Goal: Information Seeking & Learning: Check status

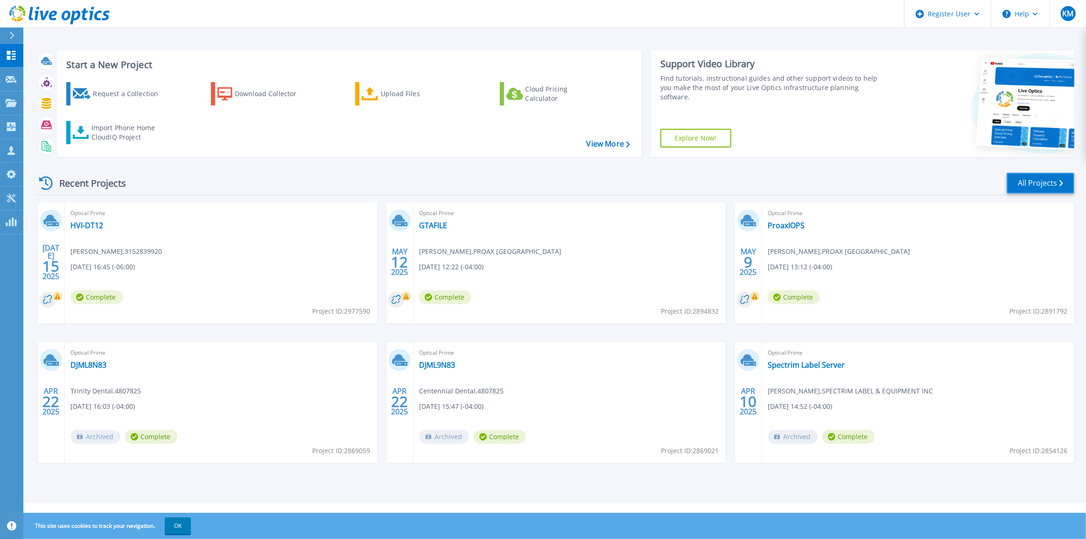
click at [1041, 190] on link "All Projects" at bounding box center [1041, 183] width 68 height 21
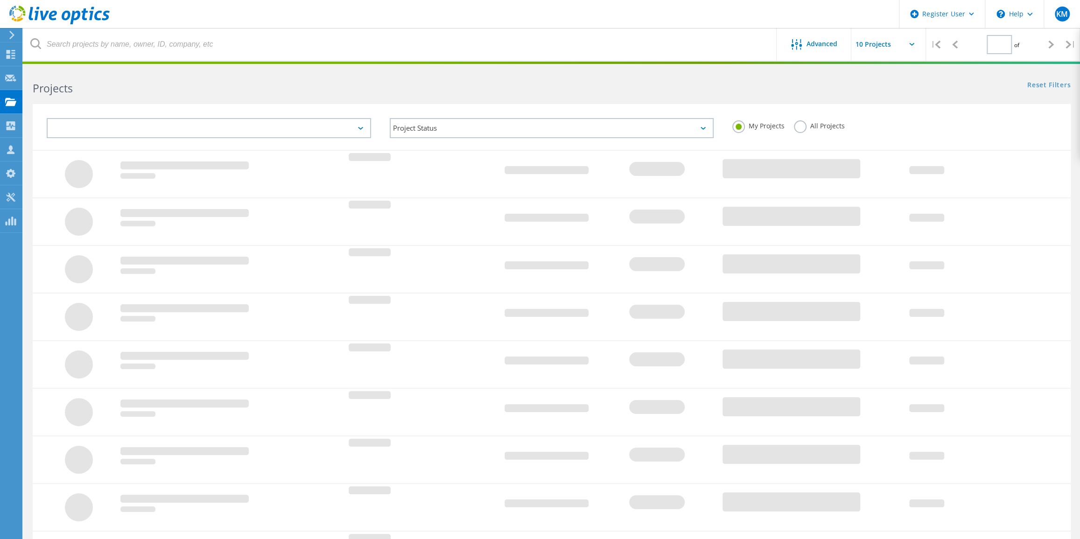
type input "1"
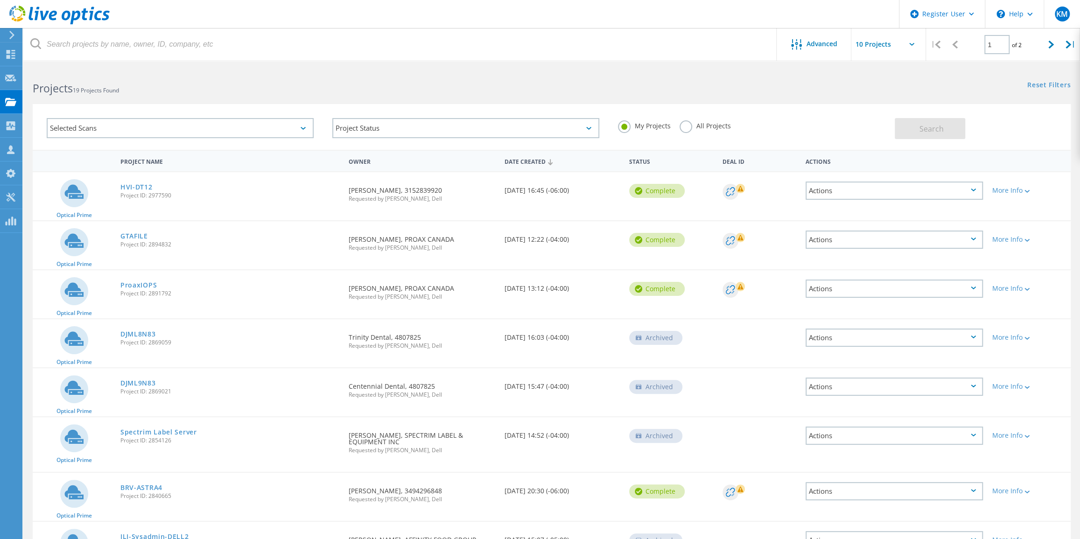
click at [84, 15] on use at bounding box center [59, 15] width 100 height 19
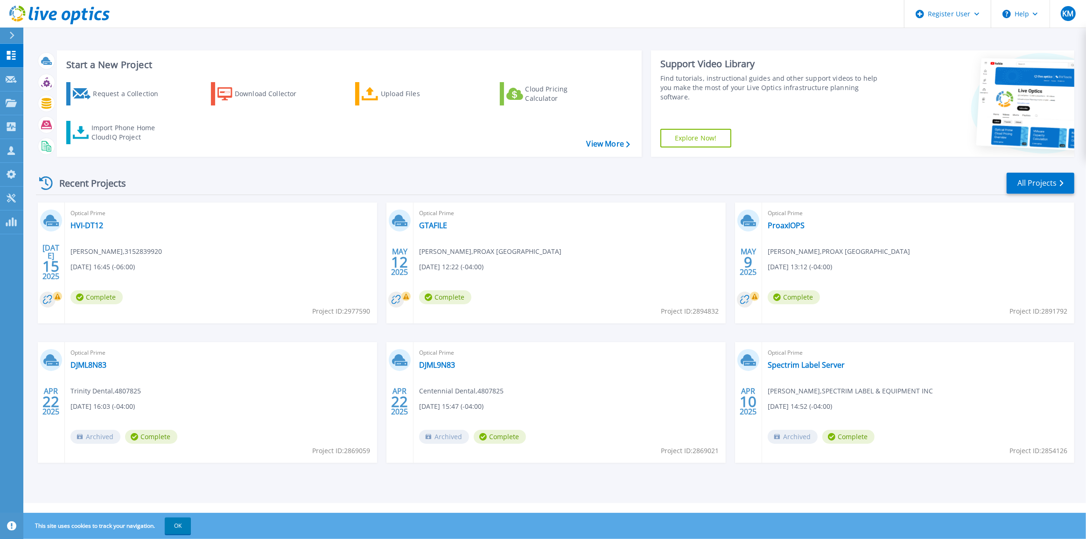
click at [257, 173] on div "Recent Projects All Projects" at bounding box center [555, 183] width 1039 height 23
drag, startPoint x: 28, startPoint y: 10, endPoint x: 32, endPoint y: 11, distance: 4.8
click at [28, 10] on icon at bounding box center [59, 15] width 100 height 19
click at [114, 95] on div "Request a Collection" at bounding box center [130, 93] width 75 height 19
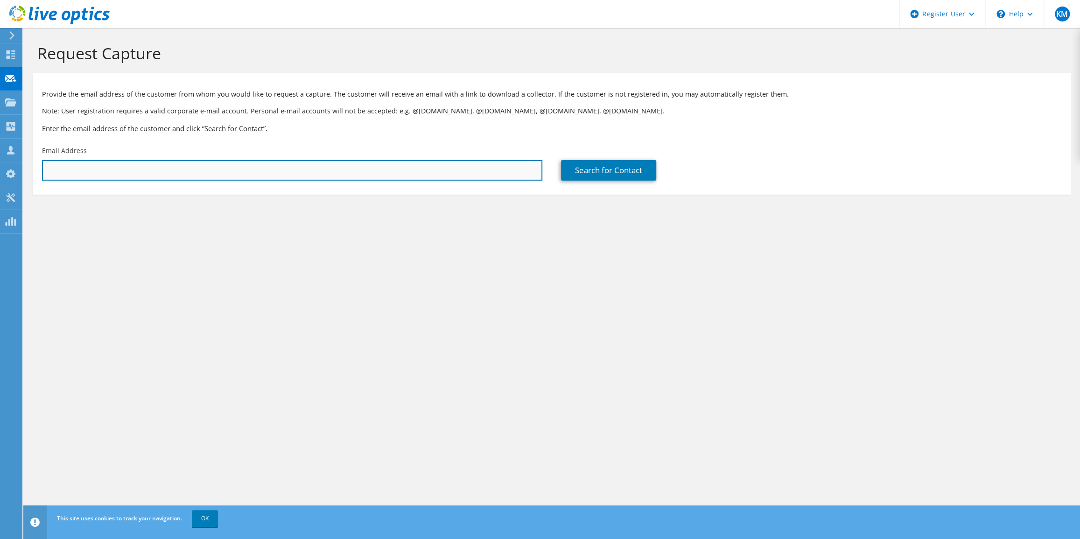
click at [184, 167] on input "text" at bounding box center [292, 170] width 500 height 21
paste input "PAVAGES MASKA INC"
type input "PAVAGES MASKA INC"
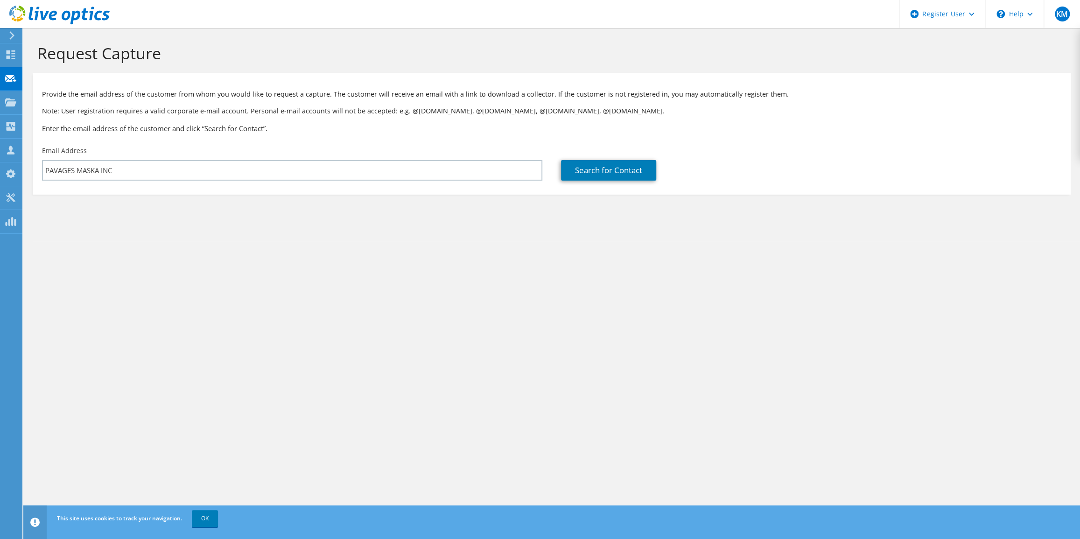
click at [49, 7] on icon at bounding box center [59, 15] width 100 height 19
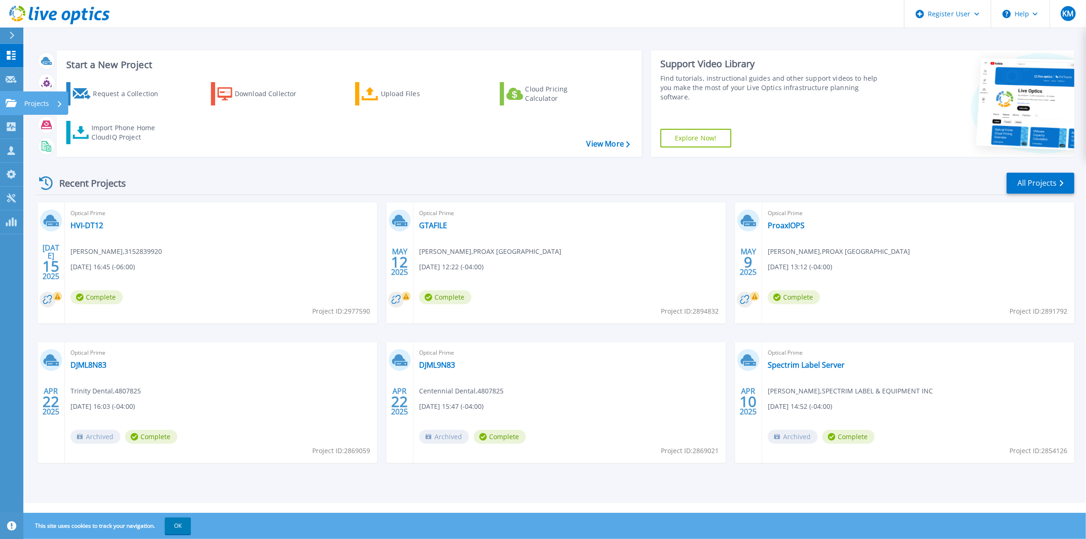
click at [22, 97] on link "Projects Projects" at bounding box center [11, 103] width 23 height 24
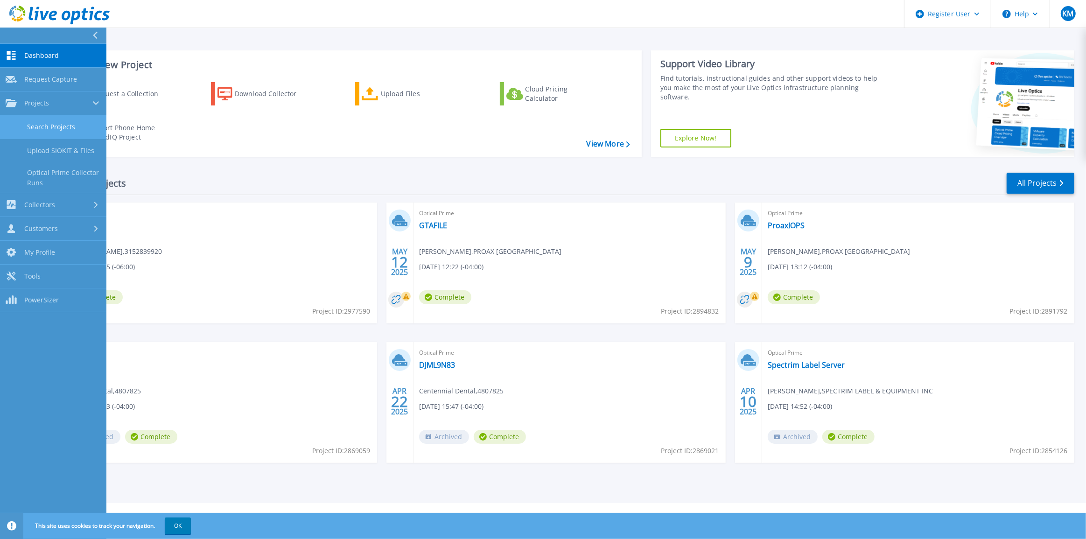
click at [56, 123] on link "Search Projects" at bounding box center [53, 127] width 106 height 24
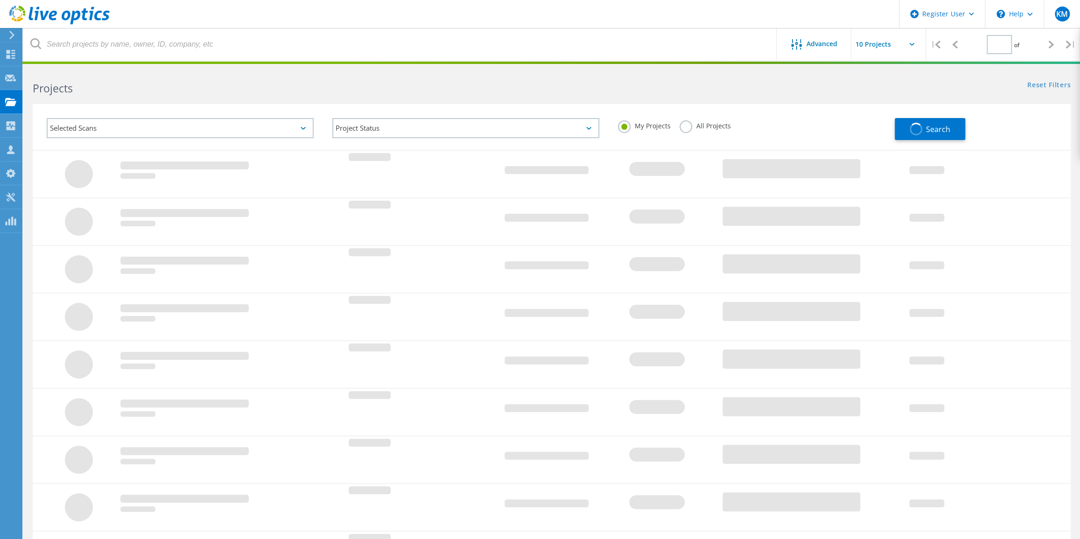
type input "1"
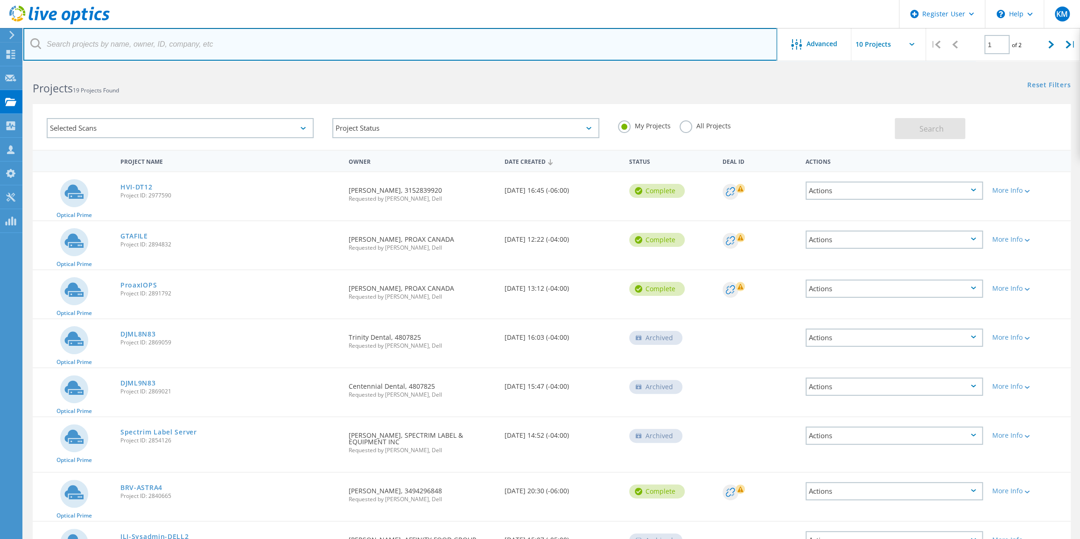
click at [194, 48] on input "text" at bounding box center [400, 44] width 754 height 33
paste input "PAVAGES MASKA INC"
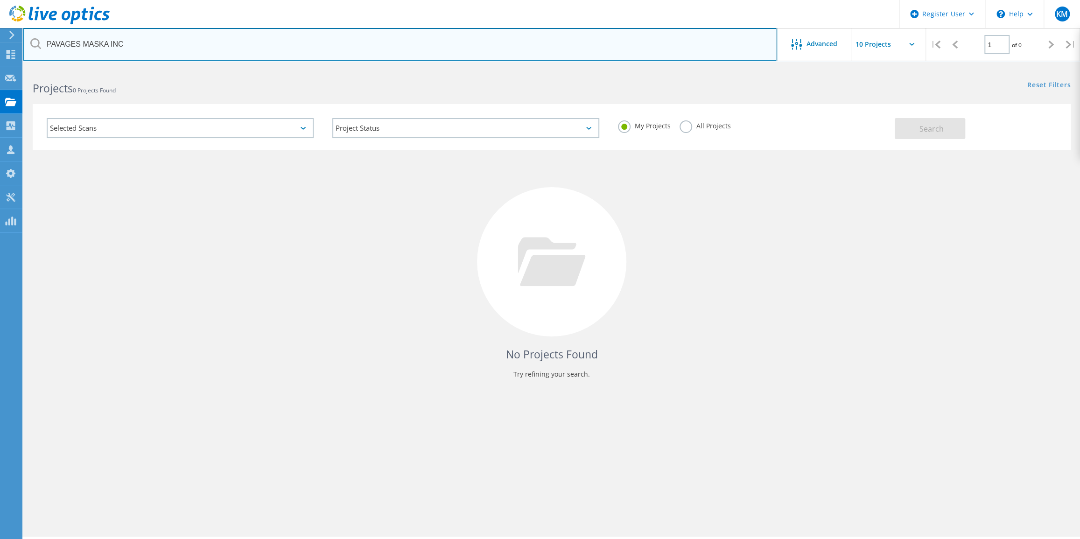
click at [117, 47] on input "PAVAGES MASKA INC" at bounding box center [400, 44] width 754 height 33
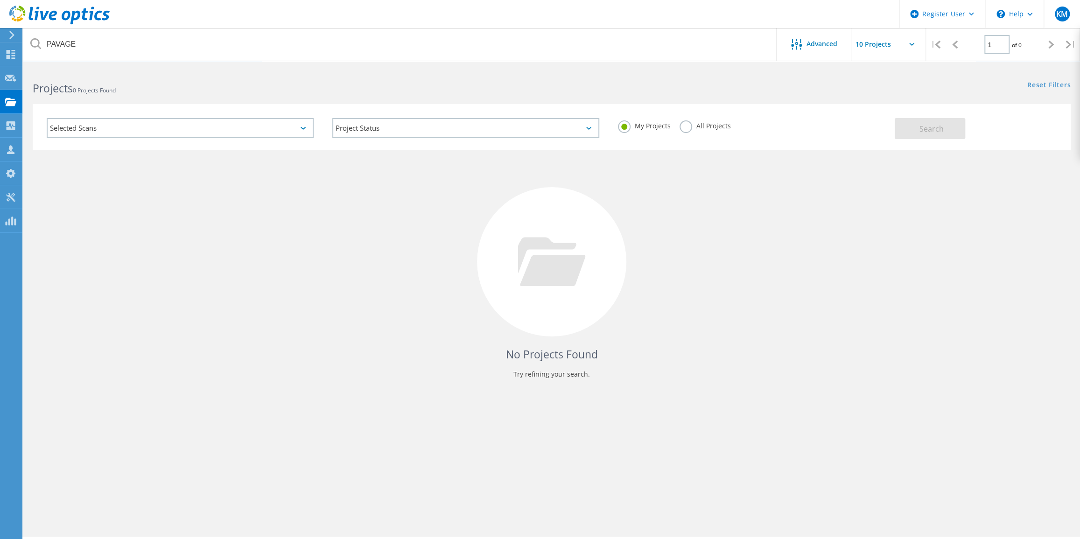
click at [211, 27] on header "Register User \n Help Explore Helpful Articles Contact Support KM Dell User Kri…" at bounding box center [540, 14] width 1080 height 28
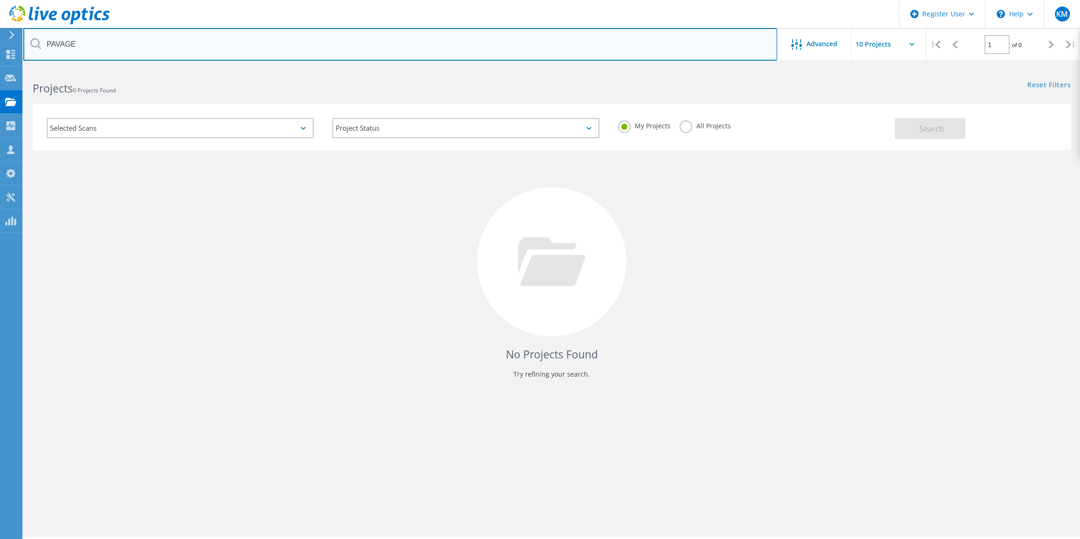
click at [178, 43] on input "PAVAGE" at bounding box center [400, 44] width 754 height 33
type input "PAVA"
click at [214, 58] on input "Jean" at bounding box center [400, 44] width 754 height 33
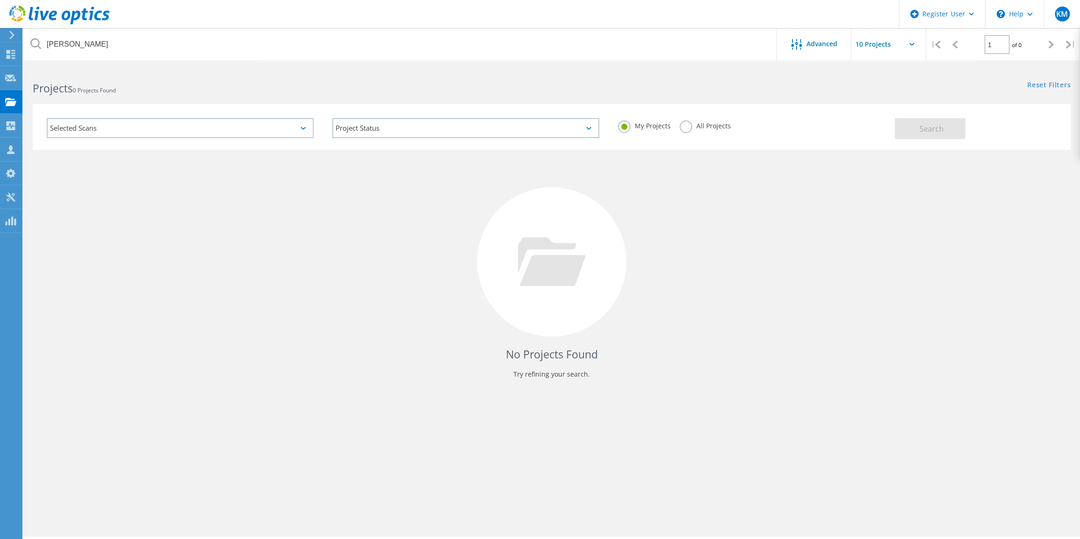
click at [685, 128] on label "All Projects" at bounding box center [705, 124] width 51 height 9
click at [0, 0] on input "All Projects" at bounding box center [0, 0] width 0 height 0
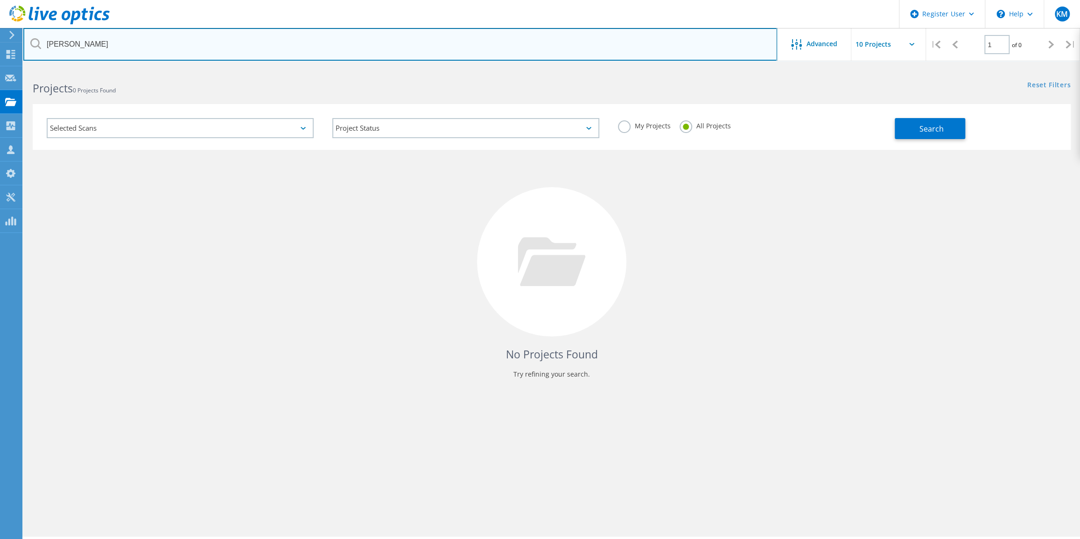
click at [406, 51] on input "Jean" at bounding box center [400, 44] width 754 height 33
paste input "PAVAGES MASKA INC"
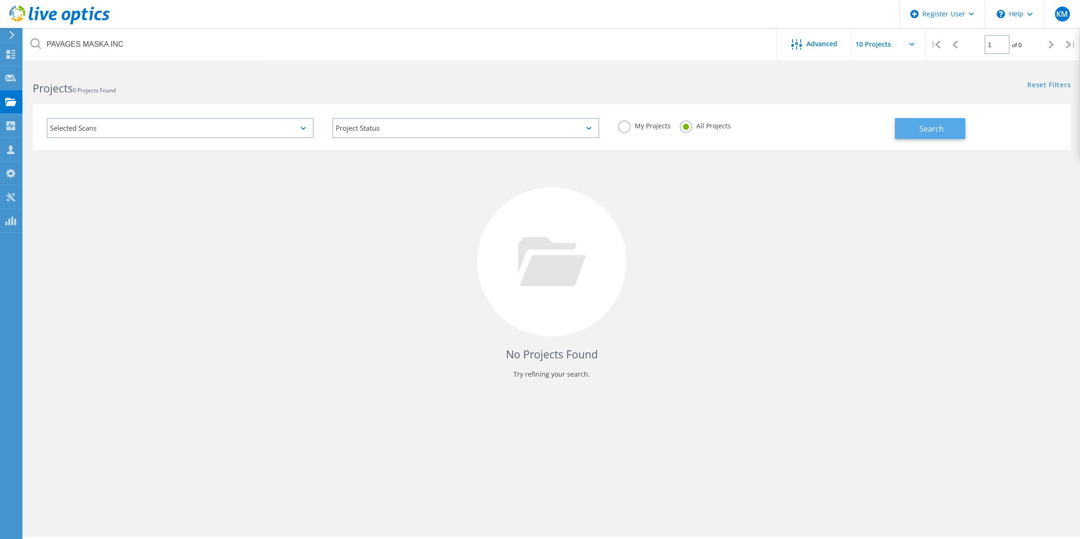
click at [912, 126] on button "Search" at bounding box center [930, 128] width 70 height 21
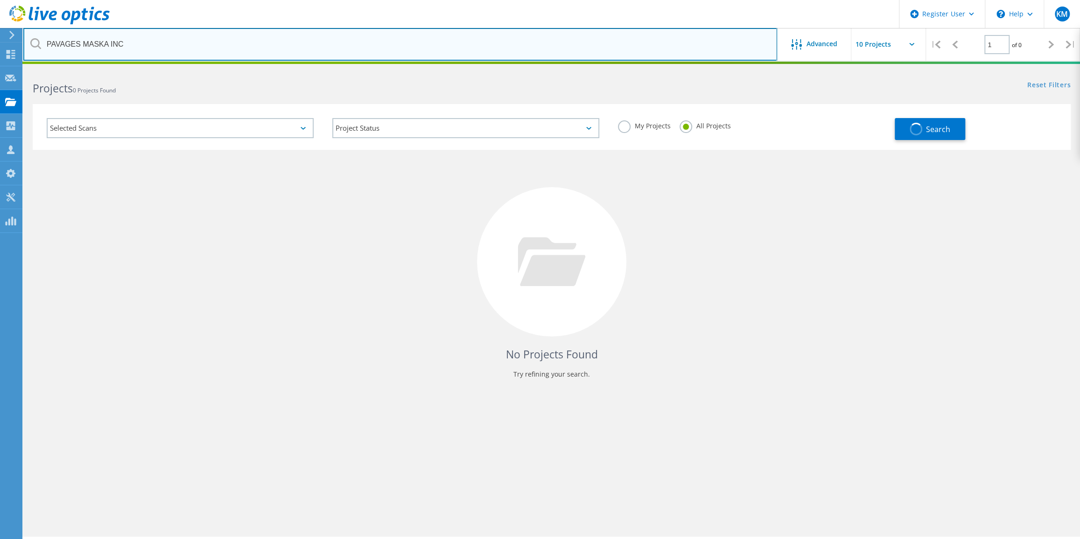
drag, startPoint x: 136, startPoint y: 42, endPoint x: 83, endPoint y: 43, distance: 53.7
click at [83, 43] on input "PAVAGES MASKA INC" at bounding box center [400, 44] width 754 height 33
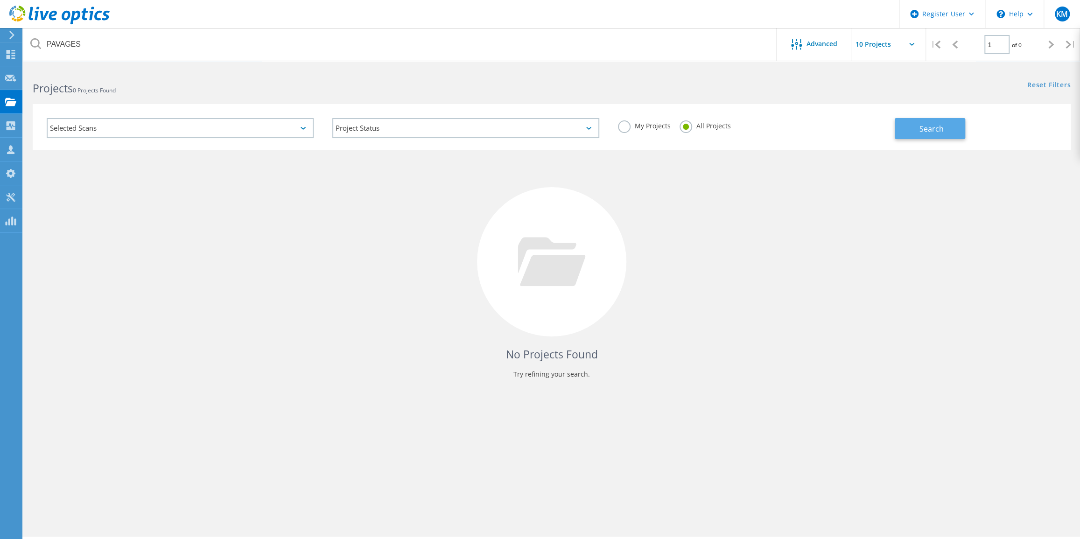
click at [964, 129] on button "Search" at bounding box center [930, 128] width 70 height 21
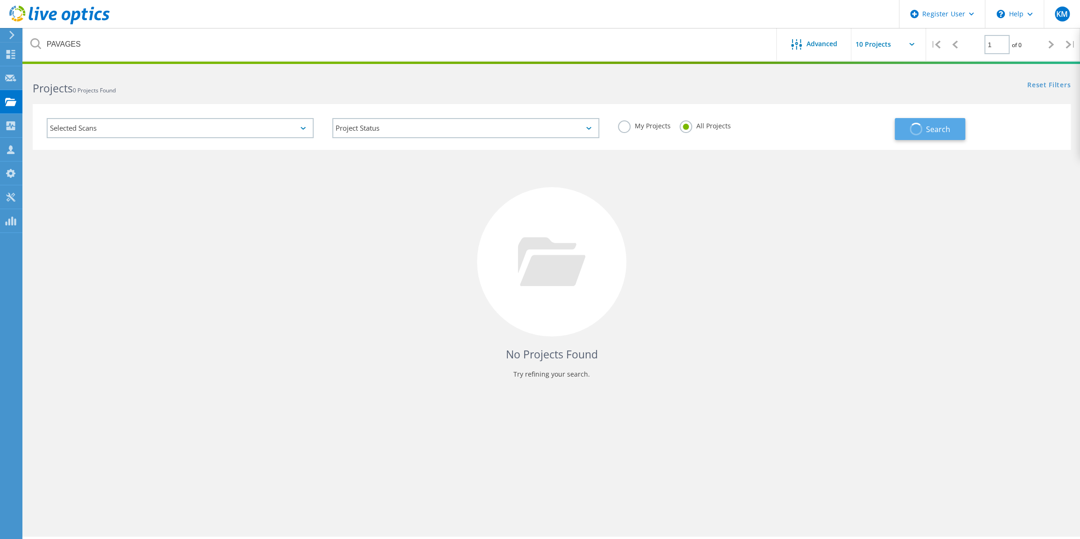
click at [923, 132] on button "Search" at bounding box center [930, 129] width 70 height 22
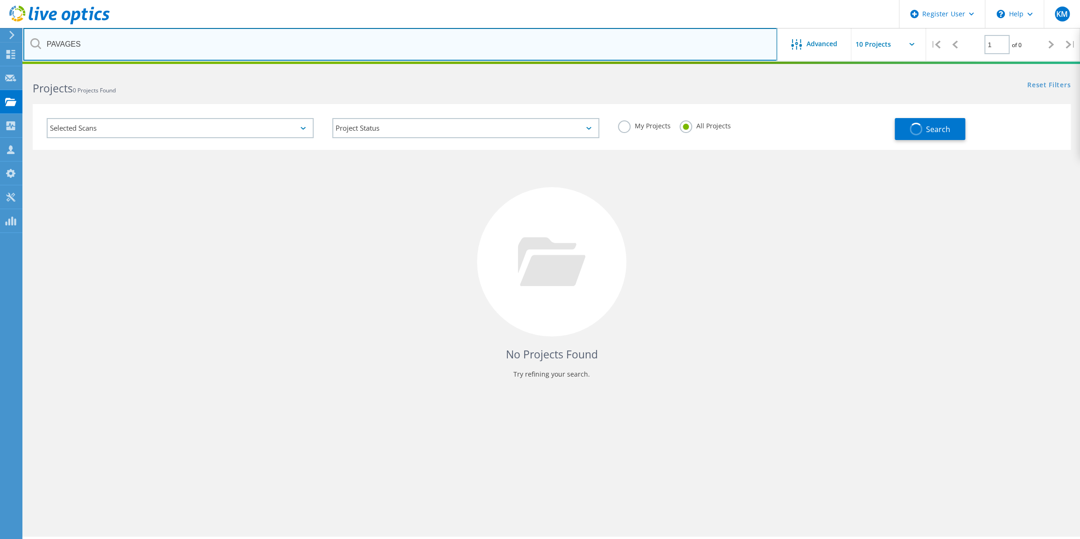
click at [95, 49] on input "PAVAGES" at bounding box center [400, 44] width 754 height 33
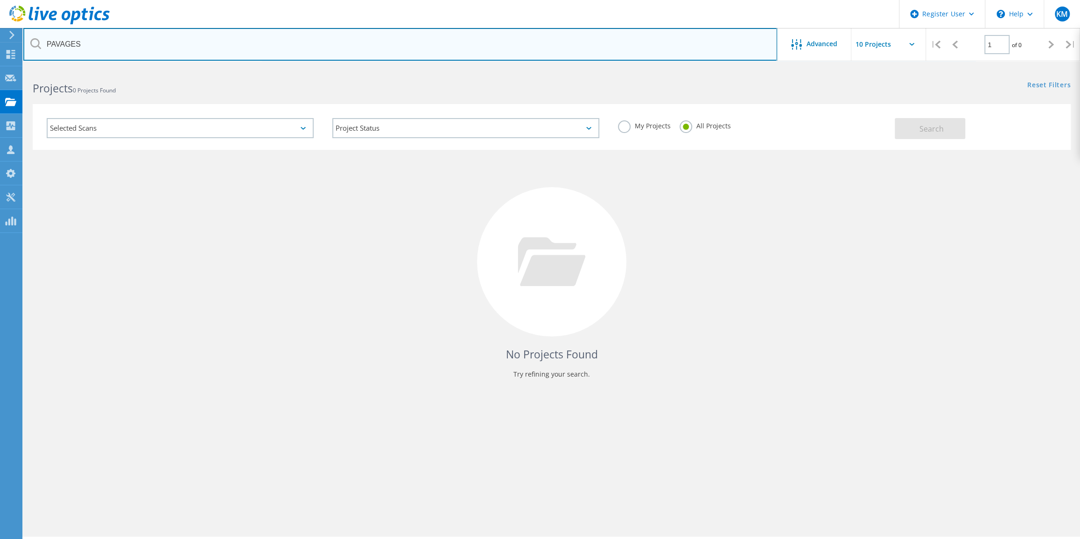
click at [98, 50] on input "PAVAGES" at bounding box center [400, 44] width 754 height 33
type input "PAVAGES"
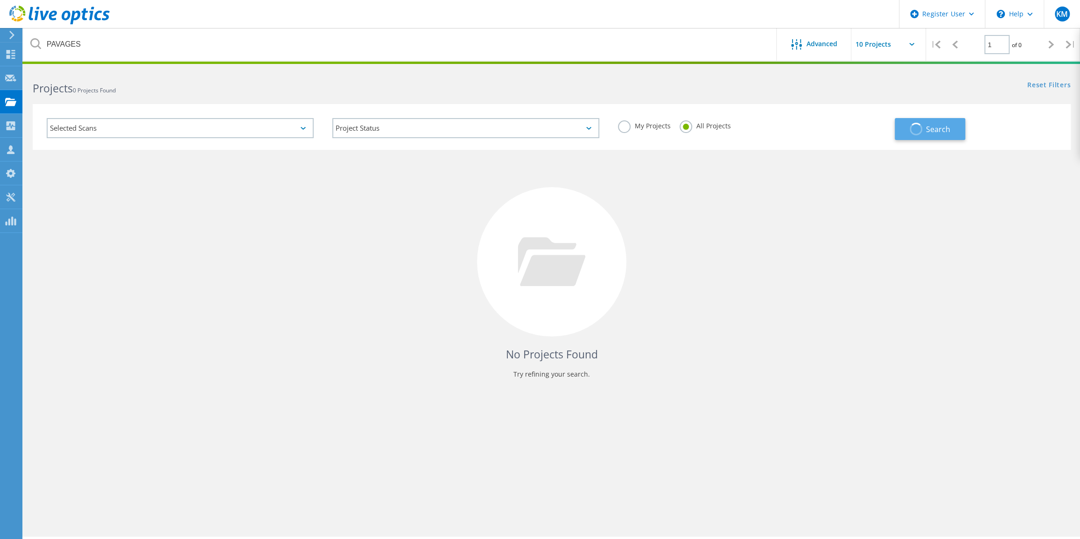
click at [921, 135] on button "Search" at bounding box center [930, 129] width 70 height 22
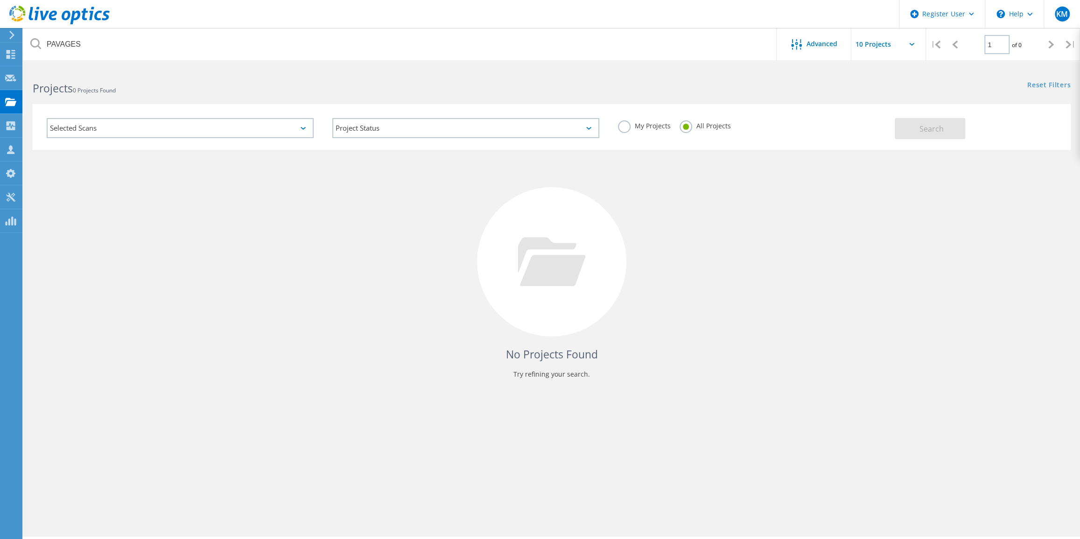
click at [98, 131] on div "Selected Scans" at bounding box center [180, 128] width 267 height 20
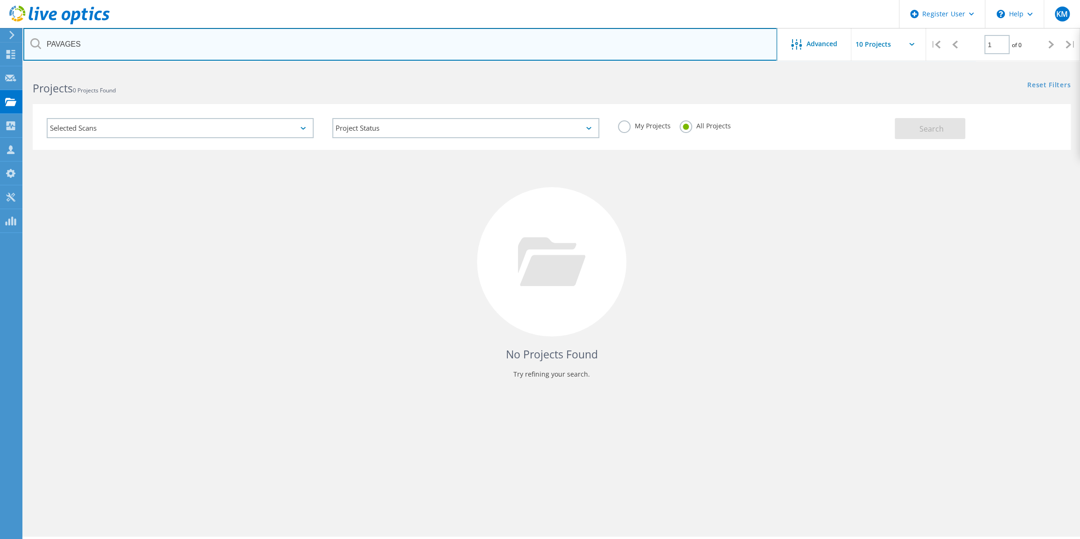
click at [123, 39] on input "PAVAGES" at bounding box center [400, 44] width 754 height 33
click at [580, 47] on input "PAVAGES" at bounding box center [400, 44] width 754 height 33
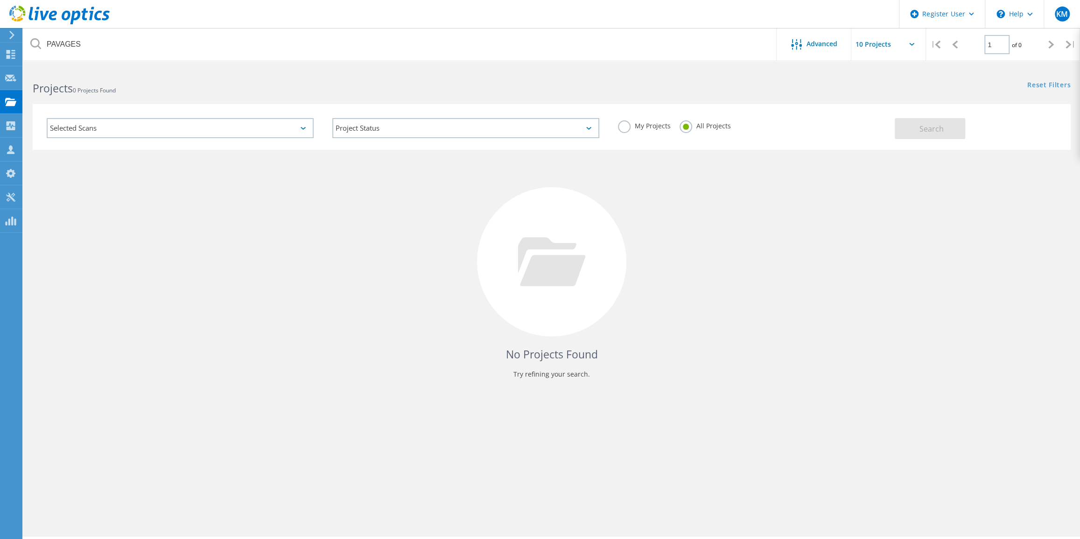
click at [366, 84] on h2 "Projects 0 Projects Found" at bounding box center [288, 88] width 510 height 15
click at [43, 2] on div at bounding box center [55, 14] width 110 height 28
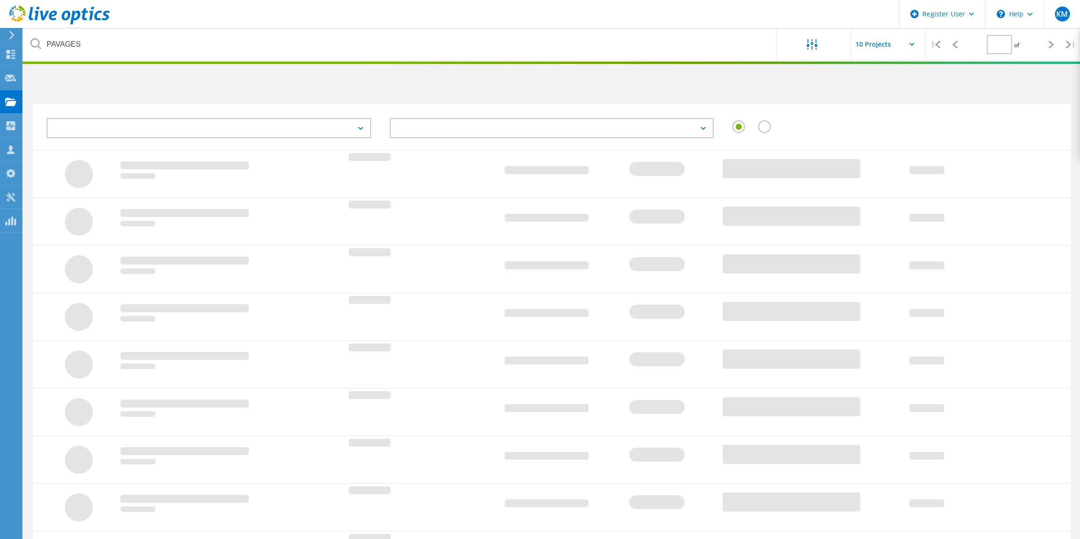
type input "1"
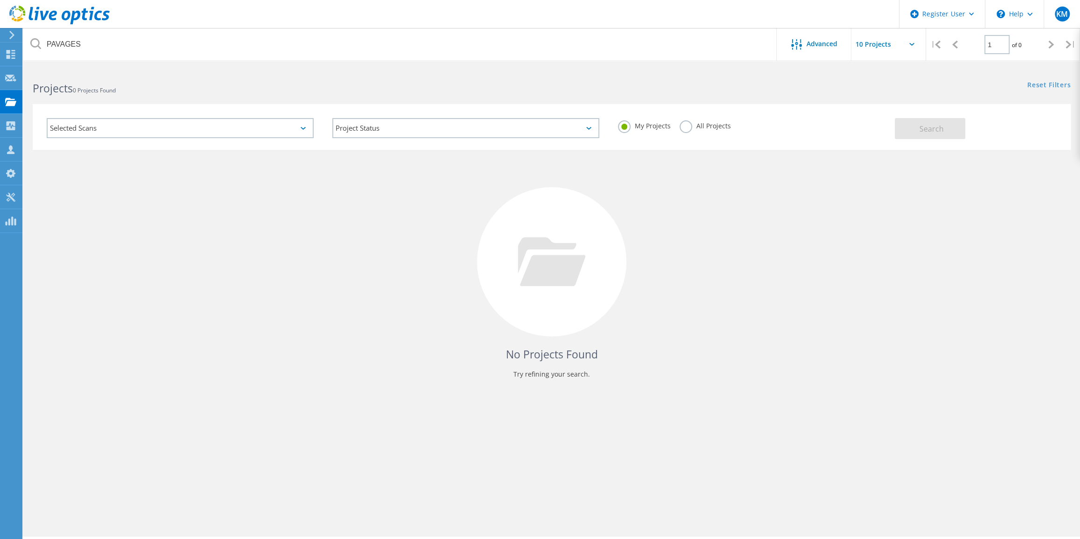
click at [126, 134] on div "Selected Scans" at bounding box center [180, 128] width 267 height 20
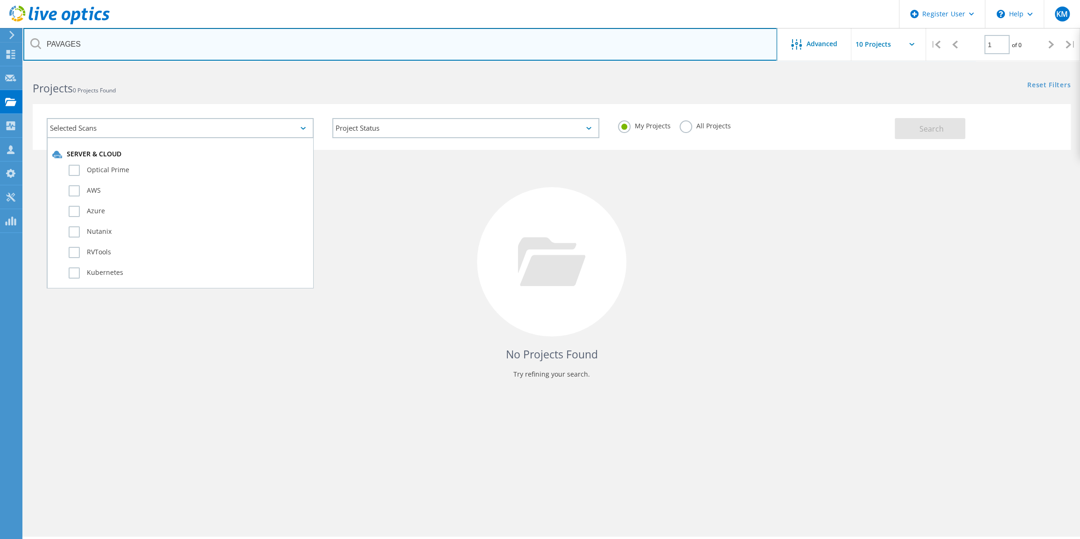
click at [133, 30] on input "PAVAGES" at bounding box center [400, 44] width 754 height 33
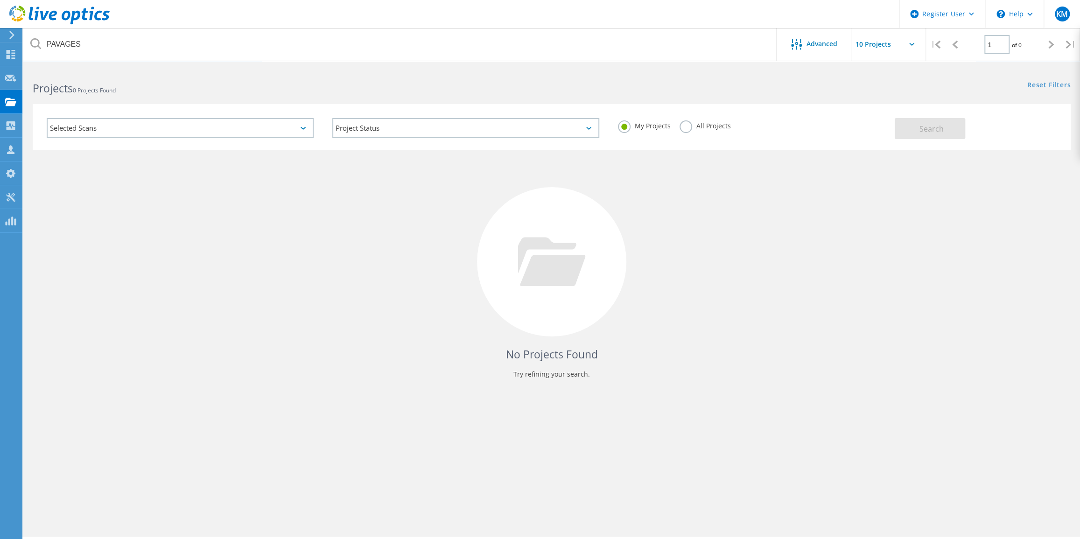
click at [675, 139] on div "My Projects All Projects" at bounding box center [752, 126] width 286 height 35
click at [694, 128] on label "All Projects" at bounding box center [705, 124] width 51 height 9
click at [0, 0] on input "All Projects" at bounding box center [0, 0] width 0 height 0
click at [818, 141] on div "My Projects All Projects" at bounding box center [752, 126] width 286 height 35
click at [1013, 120] on div "Search" at bounding box center [980, 124] width 171 height 30
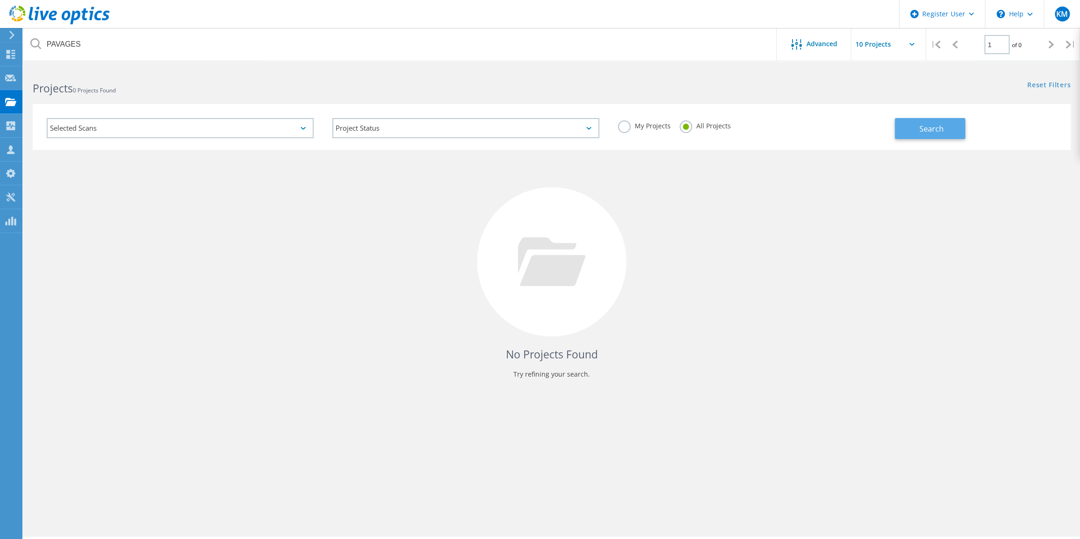
drag, startPoint x: 943, startPoint y: 124, endPoint x: 914, endPoint y: 138, distance: 32.4
click at [942, 124] on span "Search" at bounding box center [932, 129] width 24 height 10
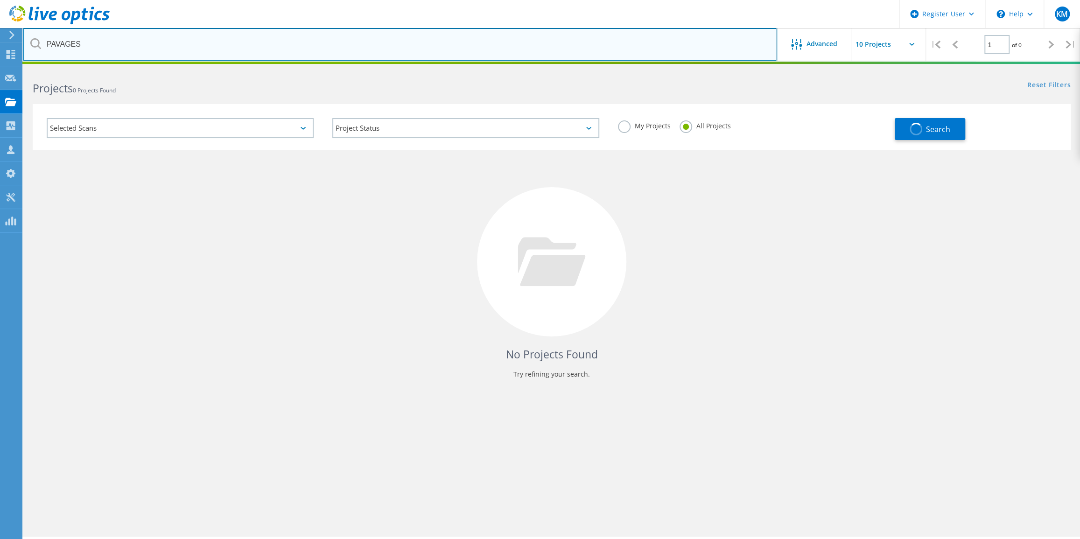
click at [281, 49] on input "PAVAGES" at bounding box center [400, 44] width 754 height 33
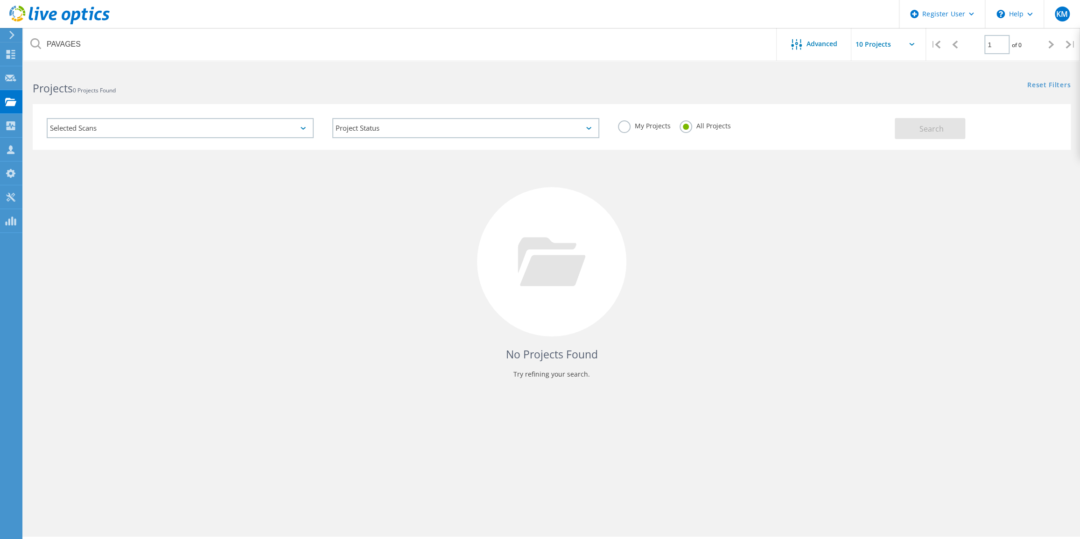
click at [647, 116] on div "My Projects All Projects" at bounding box center [752, 126] width 286 height 35
click at [608, 103] on div "Selected Scans Project Status In Progress Complete Published Anonymous Archived…" at bounding box center [551, 120] width 1057 height 57
drag, startPoint x: 403, startPoint y: 404, endPoint x: 482, endPoint y: 363, distance: 88.5
click at [403, 404] on div "PAVAGES Advanced | 1 of 0 | Email Address Project Name Company Date Created Pro…" at bounding box center [551, 302] width 1057 height 469
click at [665, 23] on header "Register User \n Help Explore Helpful Articles Contact Support KM Dell User Kri…" at bounding box center [540, 14] width 1080 height 28
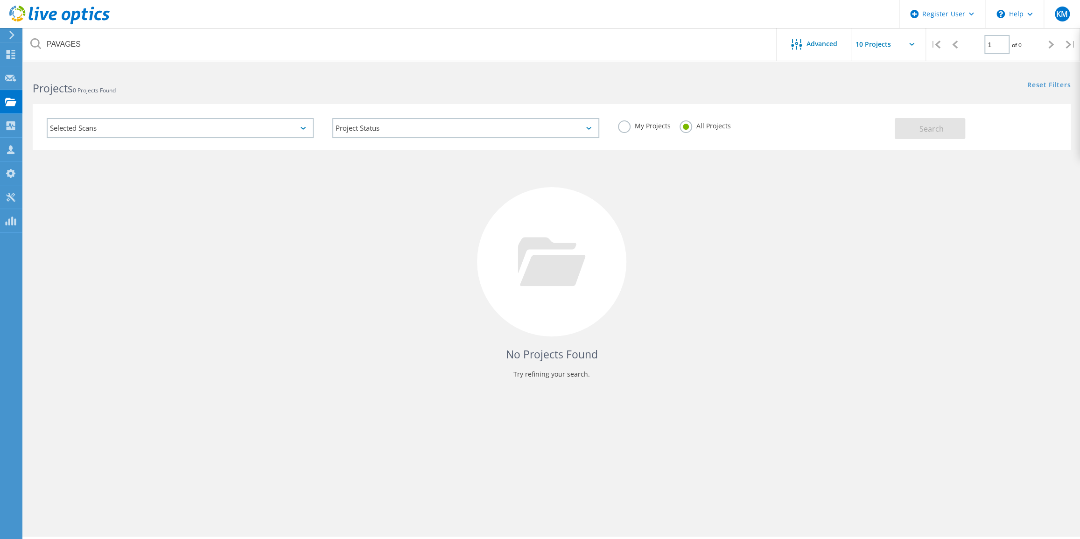
click at [666, 64] on html "Register User \n Help Explore Helpful Articles Contact Support KM Dell User Kri…" at bounding box center [540, 282] width 1080 height 565
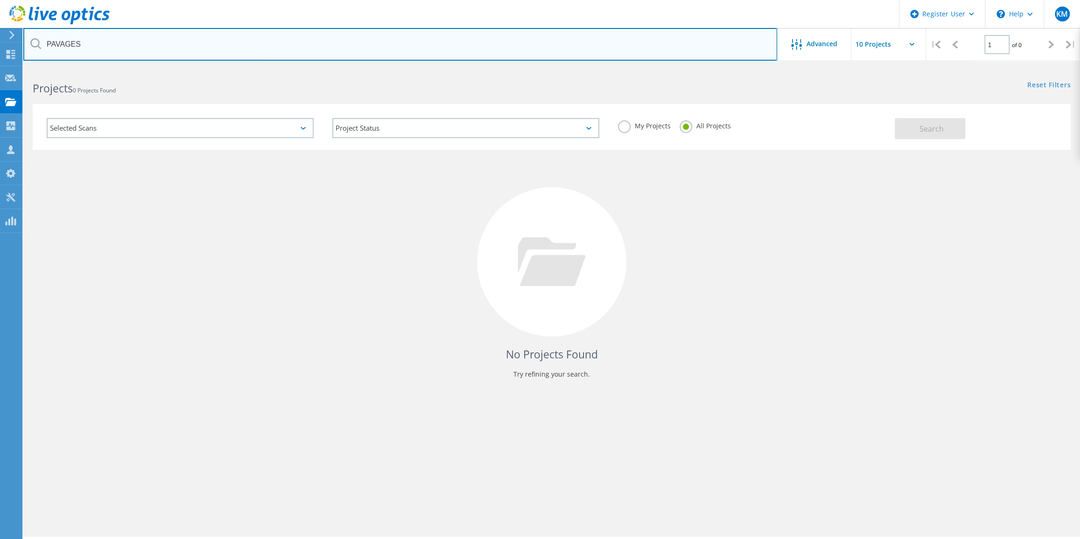
click at [665, 50] on input "PAVAGES" at bounding box center [400, 44] width 754 height 33
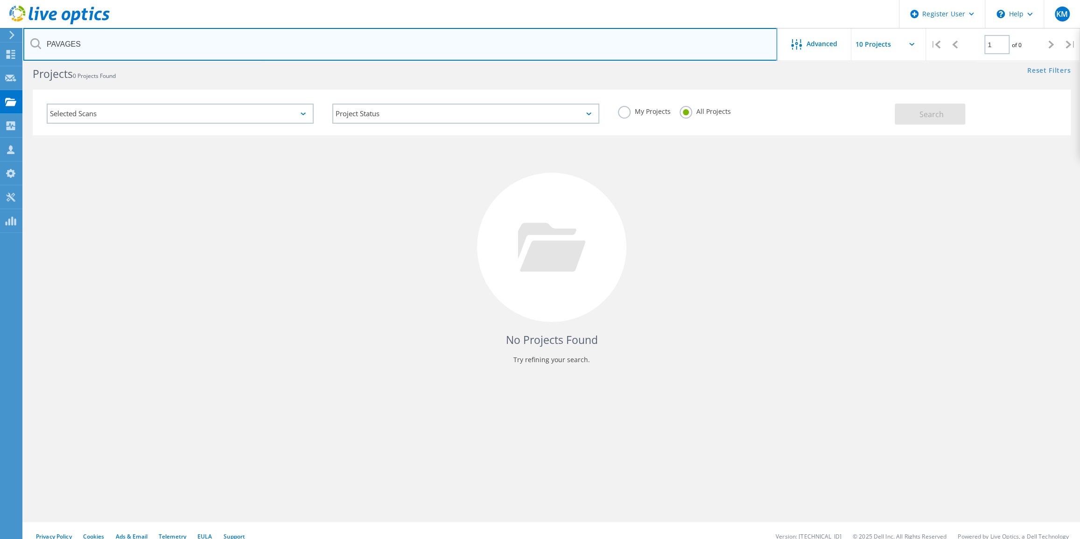
scroll to position [25, 0]
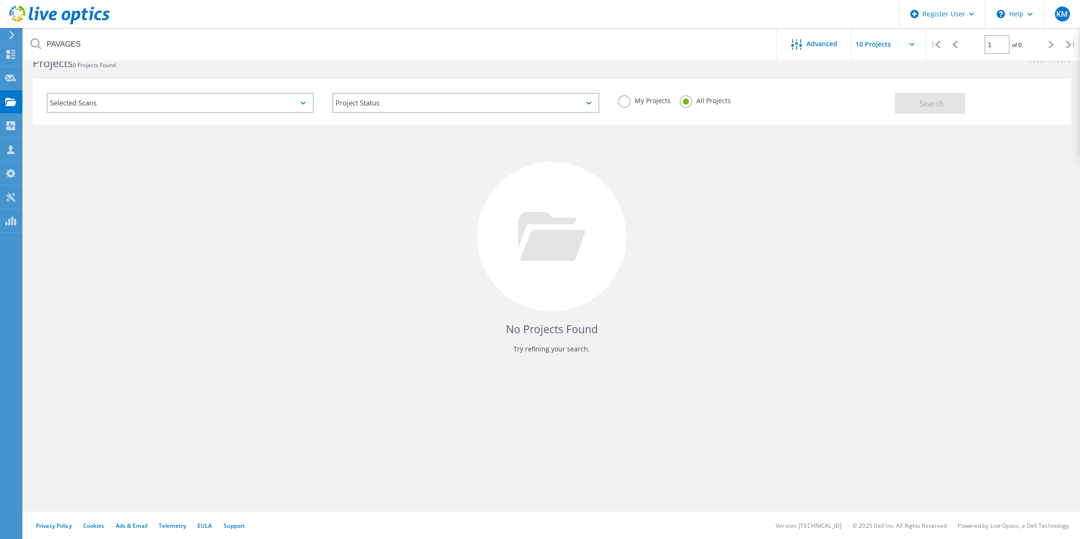
click at [614, 105] on div "My Projects All Projects" at bounding box center [752, 101] width 286 height 35
click at [618, 103] on label "My Projects" at bounding box center [644, 99] width 52 height 9
click at [0, 0] on input "My Projects" at bounding box center [0, 0] width 0 height 0
click at [921, 110] on button "Search" at bounding box center [930, 103] width 70 height 21
click at [205, 115] on div "Selected Scans" at bounding box center [180, 103] width 286 height 39
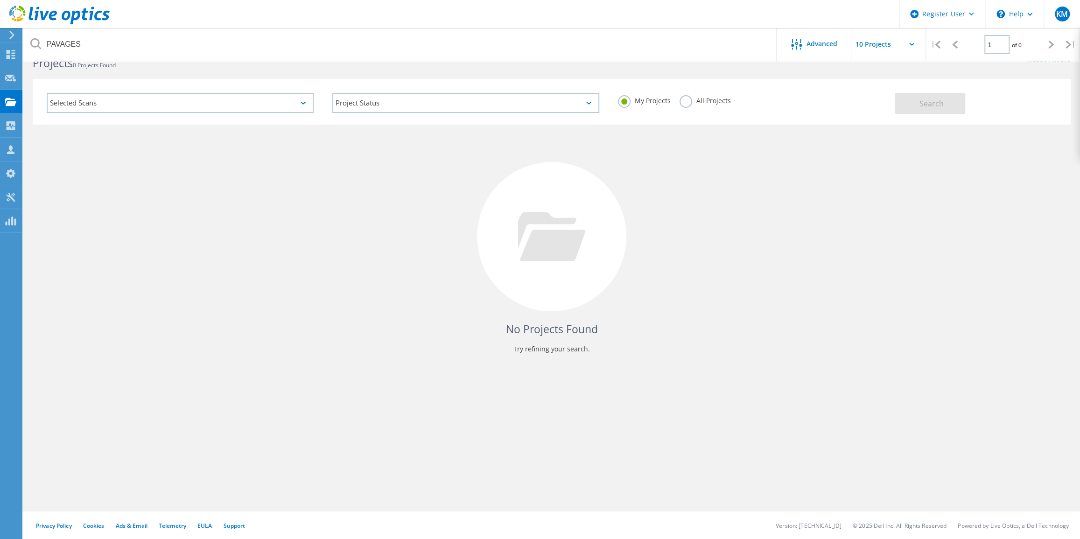
click at [198, 105] on div "Selected Scans" at bounding box center [180, 103] width 267 height 20
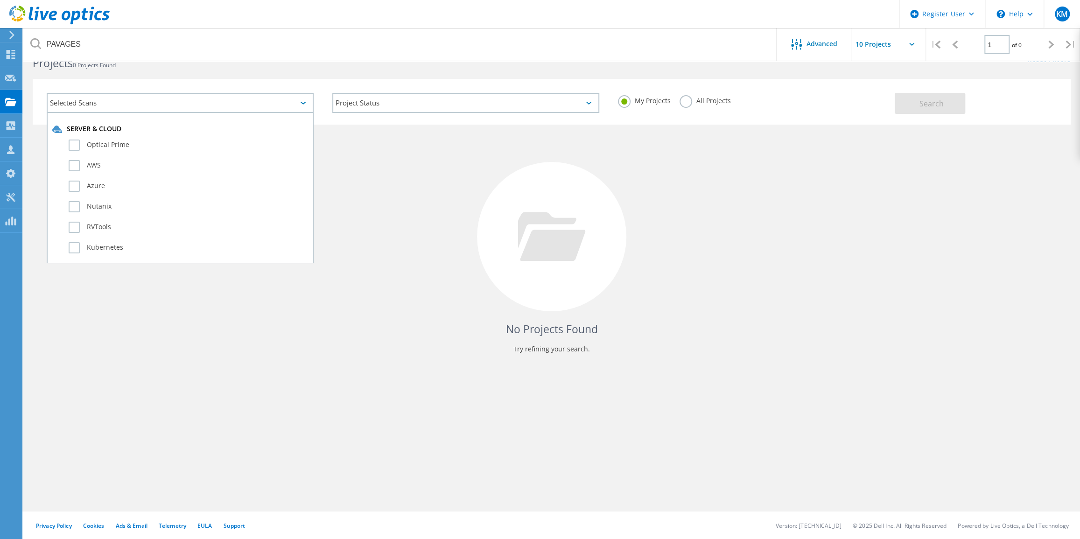
click at [467, 293] on div "No Projects Found Try refining your search." at bounding box center [552, 245] width 1038 height 241
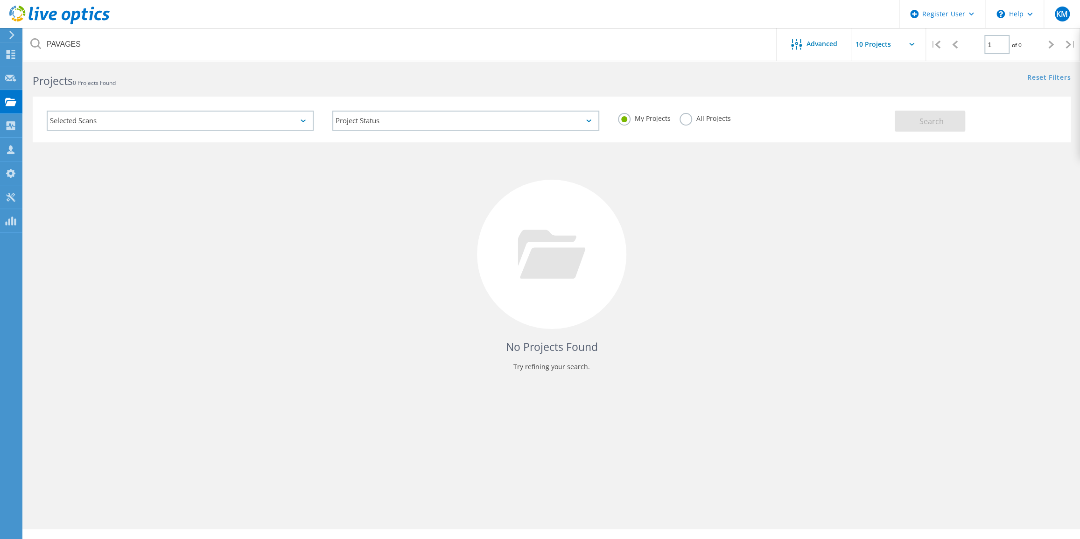
scroll to position [0, 0]
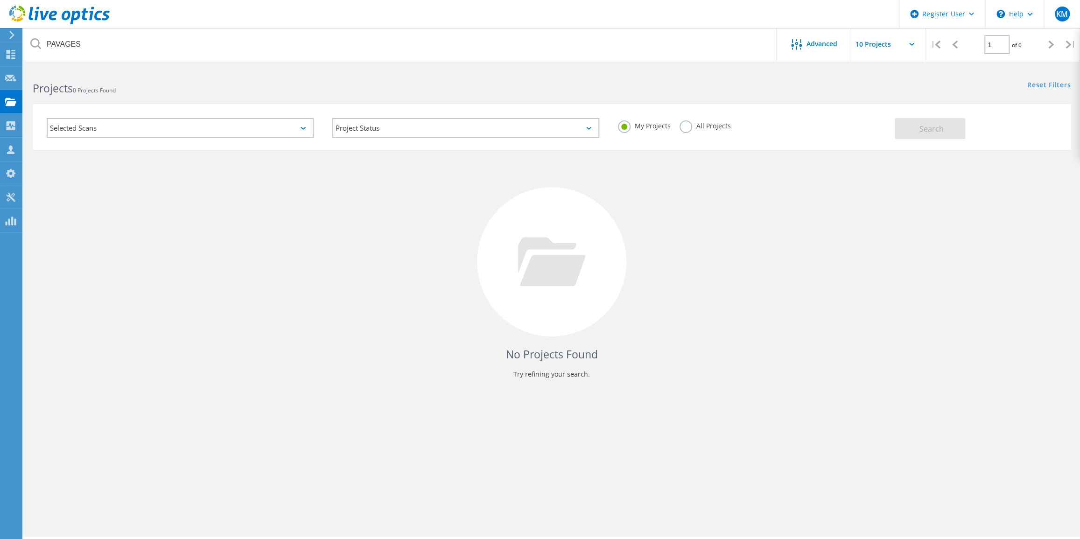
click at [60, 11] on icon at bounding box center [59, 15] width 100 height 19
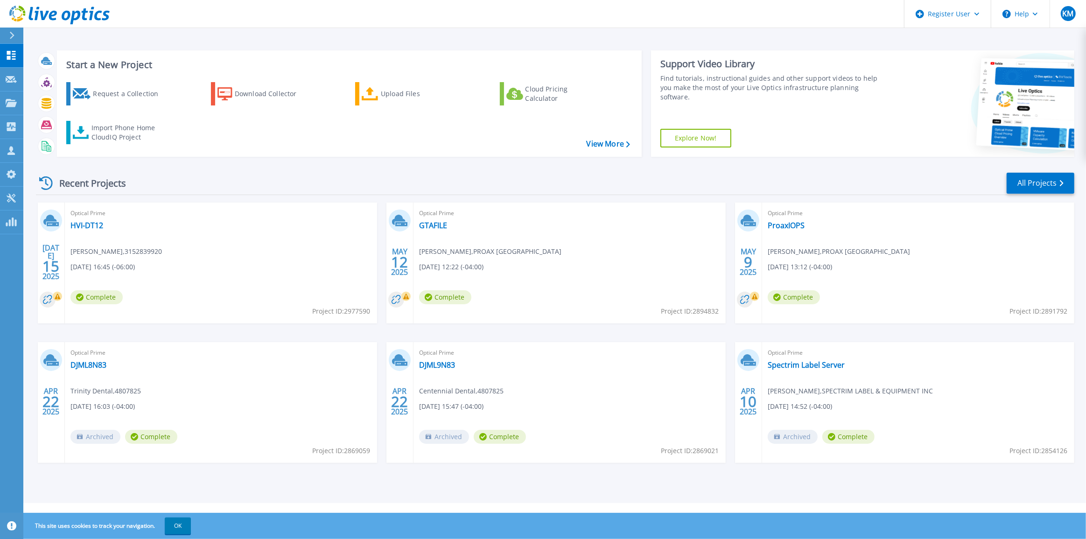
click at [394, 166] on div "Recent Projects All Projects JUL 15 2025 Optical Prime HVI-DT12 Michael Martin …" at bounding box center [555, 326] width 1039 height 325
drag, startPoint x: 129, startPoint y: 187, endPoint x: 148, endPoint y: 186, distance: 18.7
click at [148, 186] on div "Recent Projects All Projects" at bounding box center [555, 183] width 1039 height 23
drag, startPoint x: 148, startPoint y: 186, endPoint x: 144, endPoint y: 180, distance: 7.0
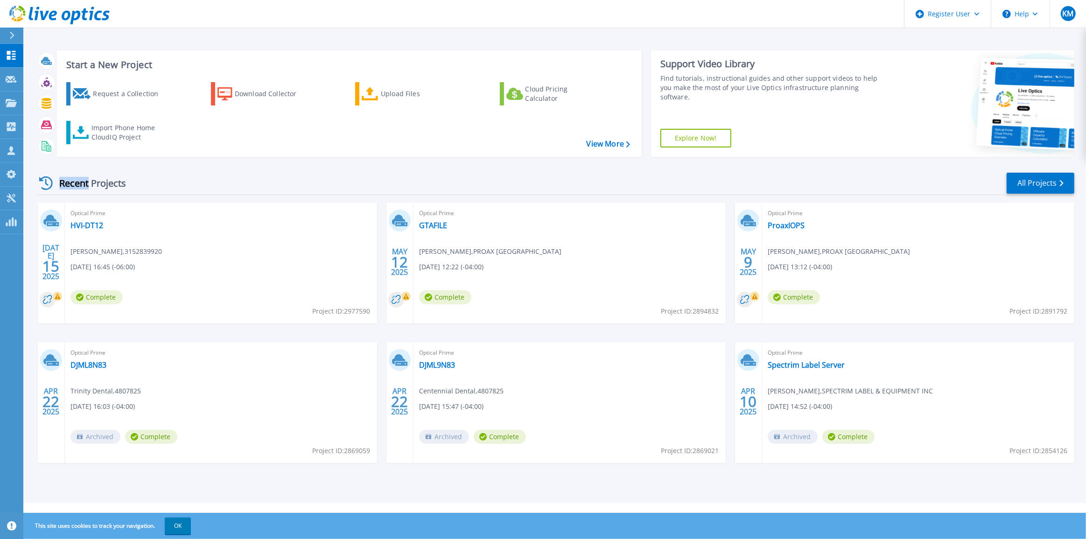
click at [144, 180] on div "Recent Projects All Projects" at bounding box center [555, 183] width 1039 height 23
click at [142, 183] on div "Recent Projects All Projects" at bounding box center [555, 183] width 1039 height 23
drag, startPoint x: 142, startPoint y: 183, endPoint x: 145, endPoint y: 191, distance: 8.9
click at [145, 191] on div "Recent Projects All Projects" at bounding box center [555, 183] width 1039 height 23
click at [143, 186] on div "Recent Projects All Projects" at bounding box center [555, 183] width 1039 height 23
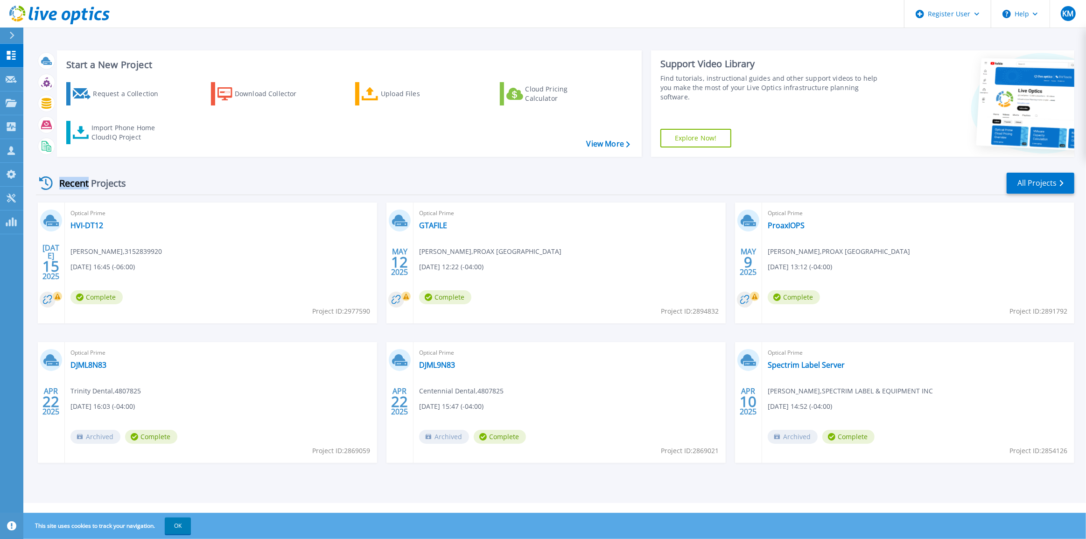
drag, startPoint x: 143, startPoint y: 186, endPoint x: 80, endPoint y: 181, distance: 63.7
click at [80, 181] on div "Recent Projects All Projects" at bounding box center [555, 183] width 1039 height 23
click at [212, 196] on div "Recent Projects All Projects JUL 15 2025 Optical Prime HVI-DT12 Michael Martin …" at bounding box center [555, 326] width 1039 height 325
click at [218, 189] on div "Recent Projects All Projects" at bounding box center [555, 183] width 1039 height 23
drag, startPoint x: 54, startPoint y: 20, endPoint x: 63, endPoint y: 28, distance: 12.3
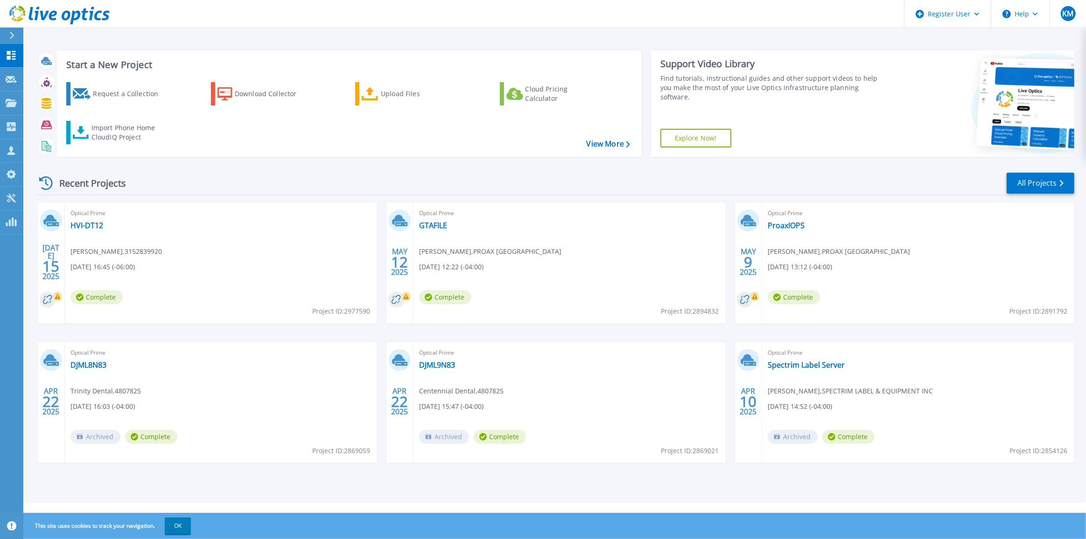
click at [54, 20] on icon at bounding box center [53, 16] width 8 height 10
click at [10, 99] on icon at bounding box center [11, 103] width 11 height 8
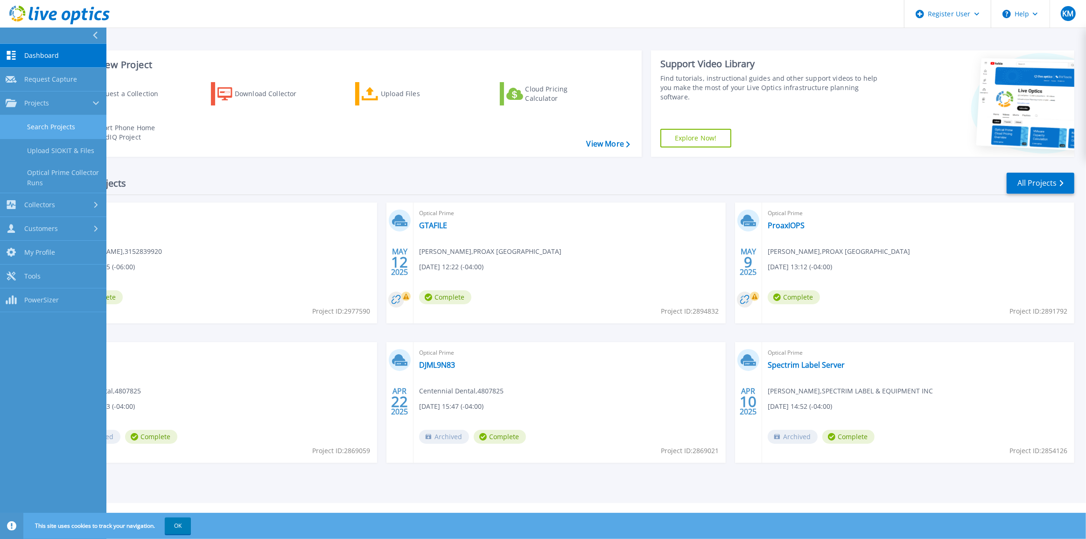
click at [69, 129] on link "Search Projects" at bounding box center [53, 127] width 106 height 24
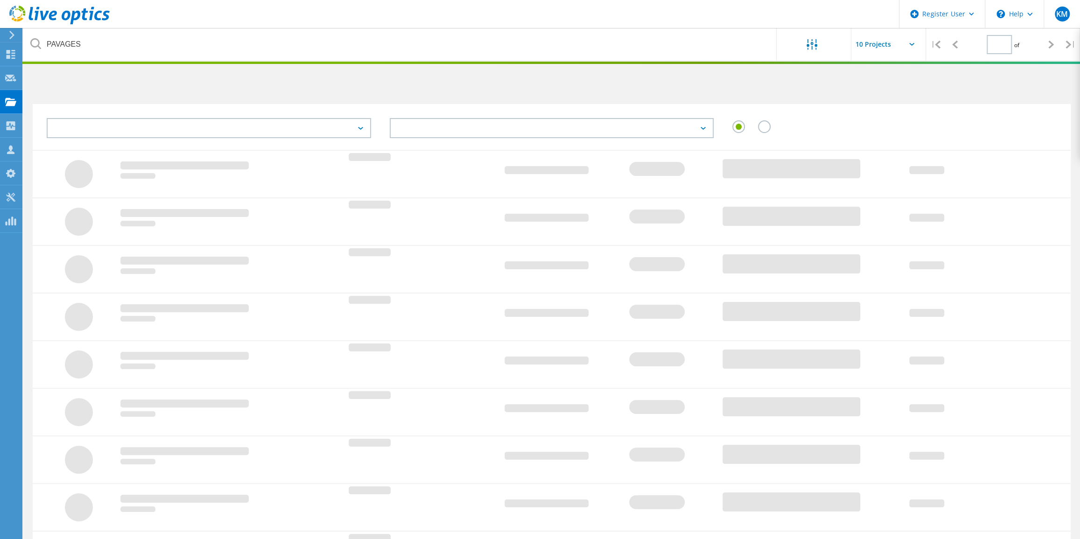
type input "1"
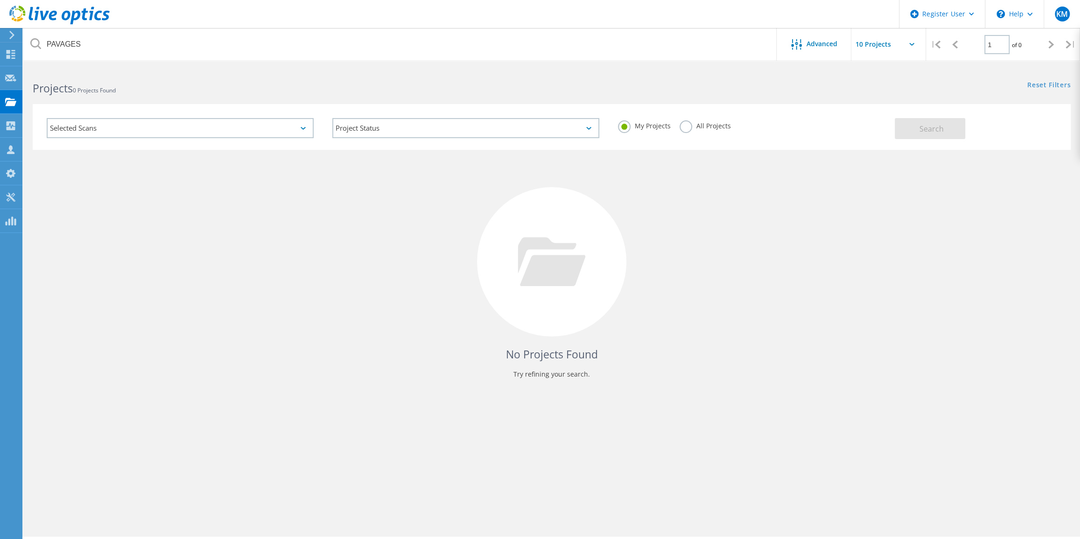
click at [215, 129] on div "Selected Scans" at bounding box center [180, 128] width 267 height 20
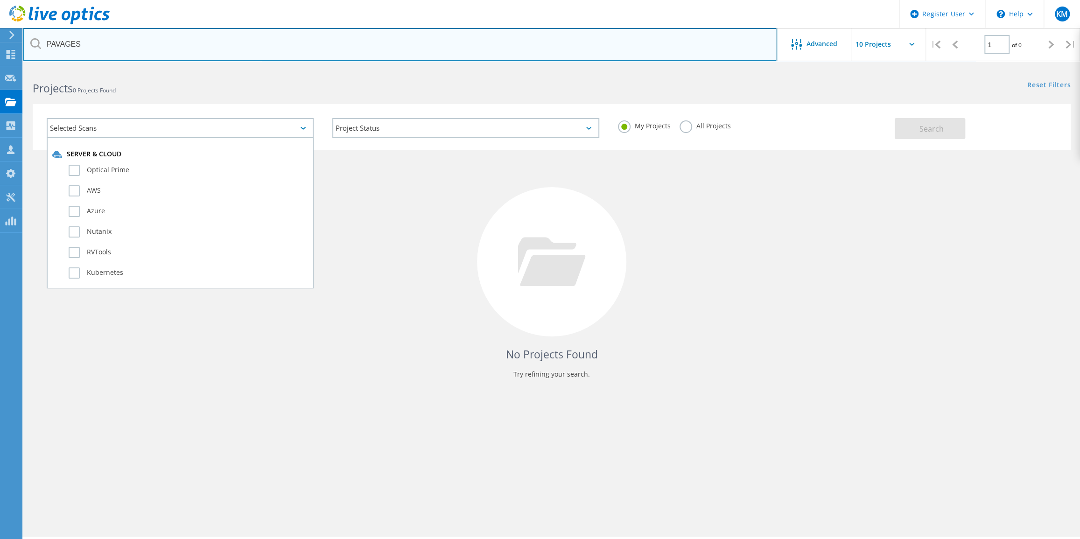
click at [145, 49] on input "PAVAGES" at bounding box center [400, 44] width 754 height 33
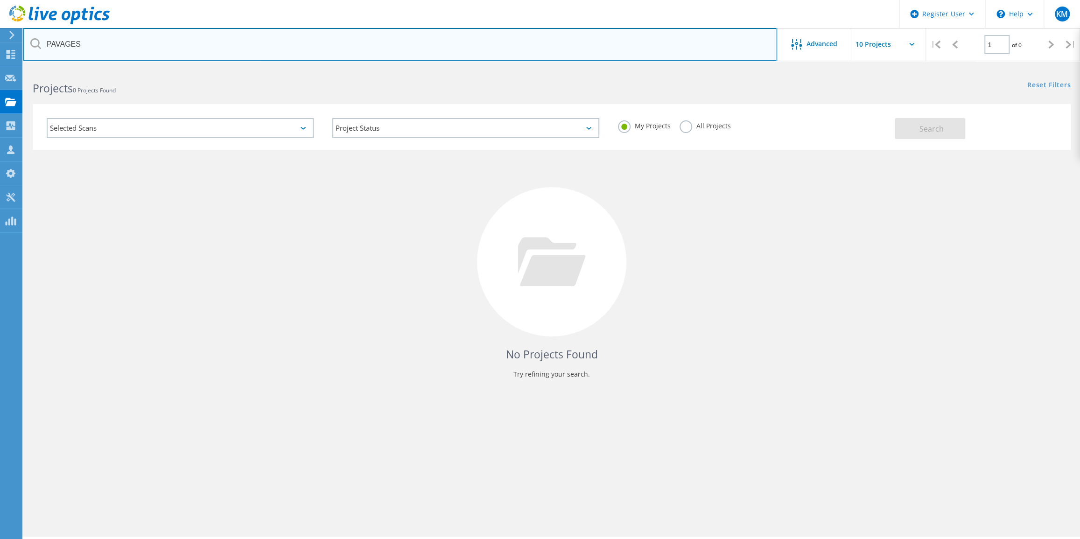
paste input "@[DOMAIN_NAME]"
type input "PAVAGES"
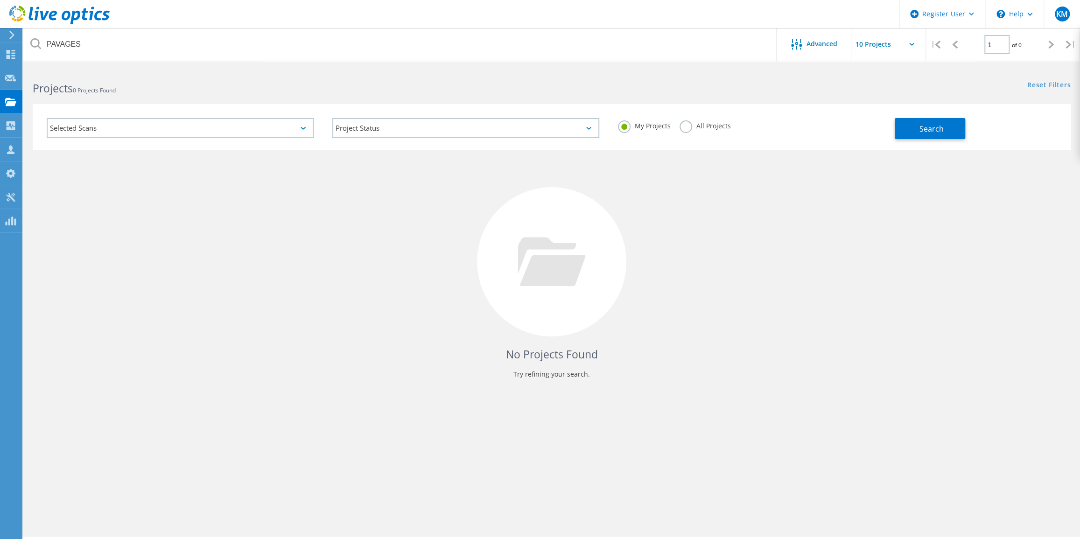
click at [124, 123] on div "Selected Scans" at bounding box center [180, 128] width 267 height 20
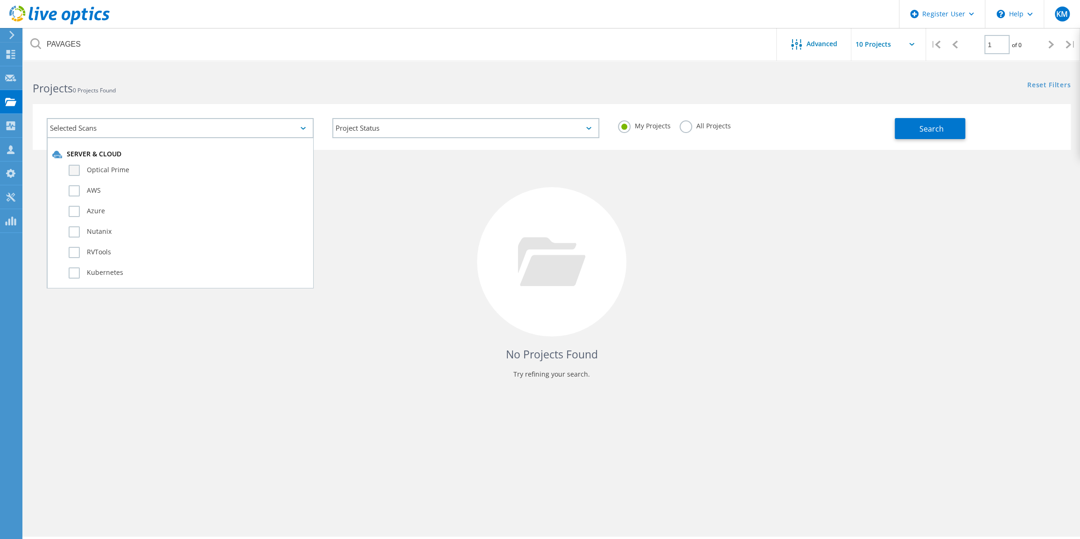
click at [78, 168] on label "Optical Prime" at bounding box center [188, 170] width 239 height 11
click at [0, 0] on input "Optical Prime" at bounding box center [0, 0] width 0 height 0
click at [584, 183] on div "No Projects Found Try refining your search." at bounding box center [552, 270] width 1038 height 241
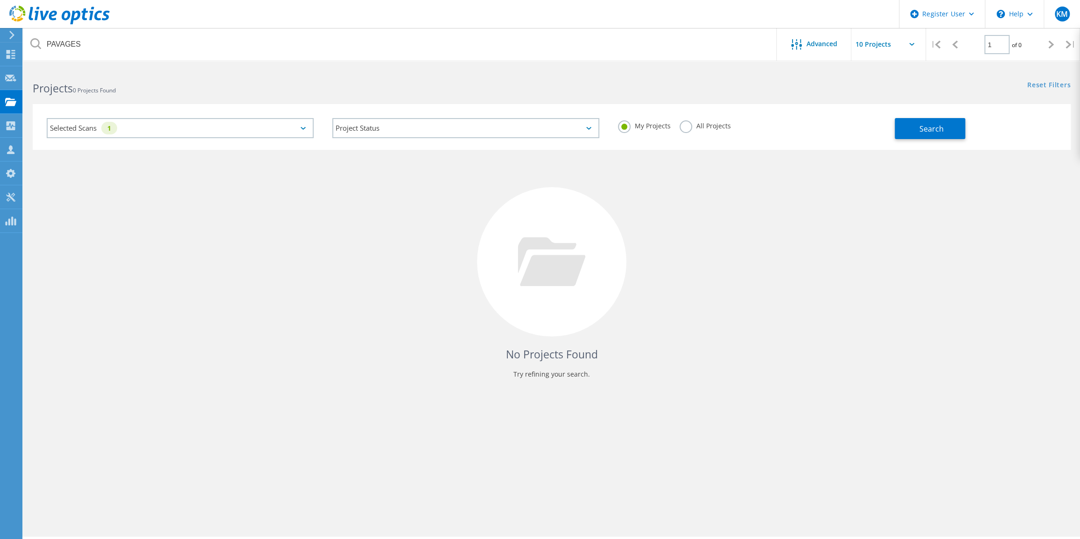
click at [684, 121] on label "All Projects" at bounding box center [705, 124] width 51 height 9
click at [0, 0] on input "All Projects" at bounding box center [0, 0] width 0 height 0
click at [915, 127] on button "Search" at bounding box center [930, 128] width 70 height 21
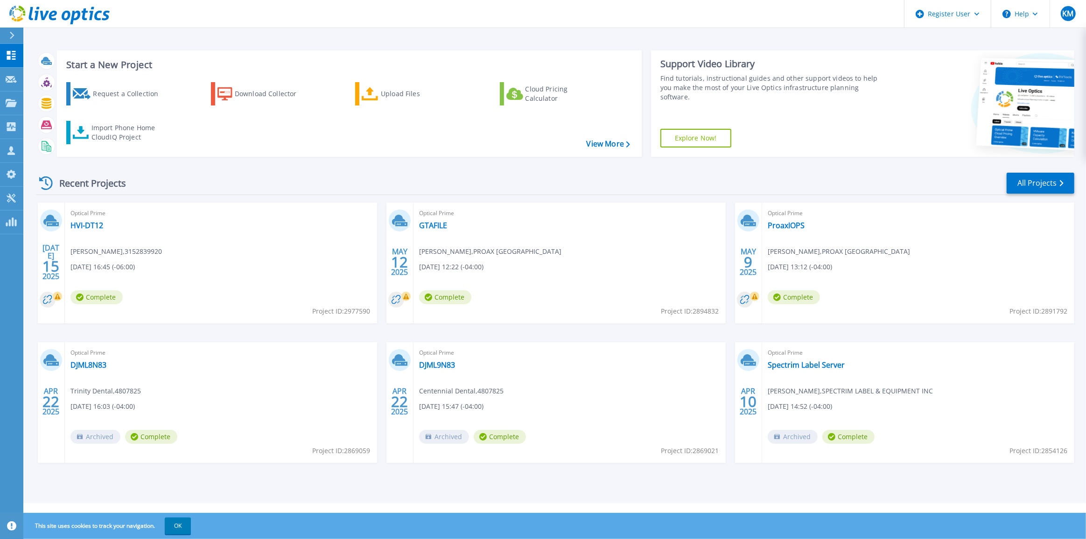
click at [232, 365] on div "Optical Prime DJML8N83 Trinity Dental , 4807825 [DATE] 16:03 (-04:00) Archived …" at bounding box center [221, 402] width 312 height 121
click at [392, 186] on div "Recent Projects All Projects" at bounding box center [555, 183] width 1039 height 23
click at [233, 329] on div "[DATE] Optical Prime HVI-DT12 [PERSON_NAME] , 3152839920 [DATE] 16:45 (-06:00) …" at bounding box center [551, 342] width 1046 height 279
click at [559, 325] on div "[DATE] Optical Prime HVI-DT12 [PERSON_NAME] , 3152839920 [DATE] 16:45 (-06:00) …" at bounding box center [551, 342] width 1046 height 279
click at [1048, 194] on div "Recent Projects All Projects" at bounding box center [555, 183] width 1039 height 23
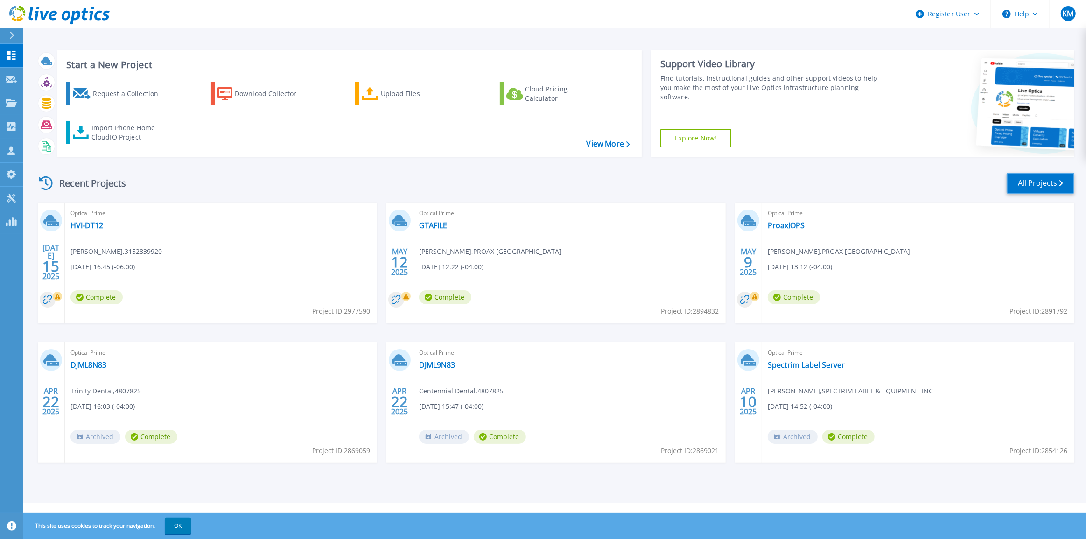
click at [1044, 181] on link "All Projects" at bounding box center [1041, 183] width 68 height 21
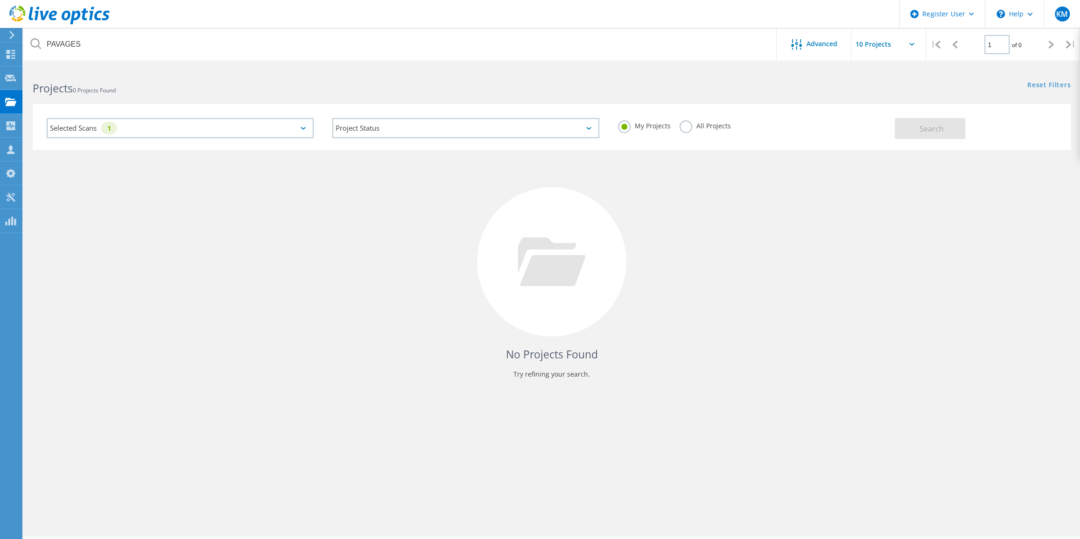
click at [687, 129] on label "All Projects" at bounding box center [705, 124] width 51 height 9
click at [0, 0] on input "All Projects" at bounding box center [0, 0] width 0 height 0
click at [626, 128] on label "My Projects" at bounding box center [644, 124] width 52 height 9
click at [0, 0] on input "My Projects" at bounding box center [0, 0] width 0 height 0
click at [60, 25] on link at bounding box center [59, 23] width 100 height 7
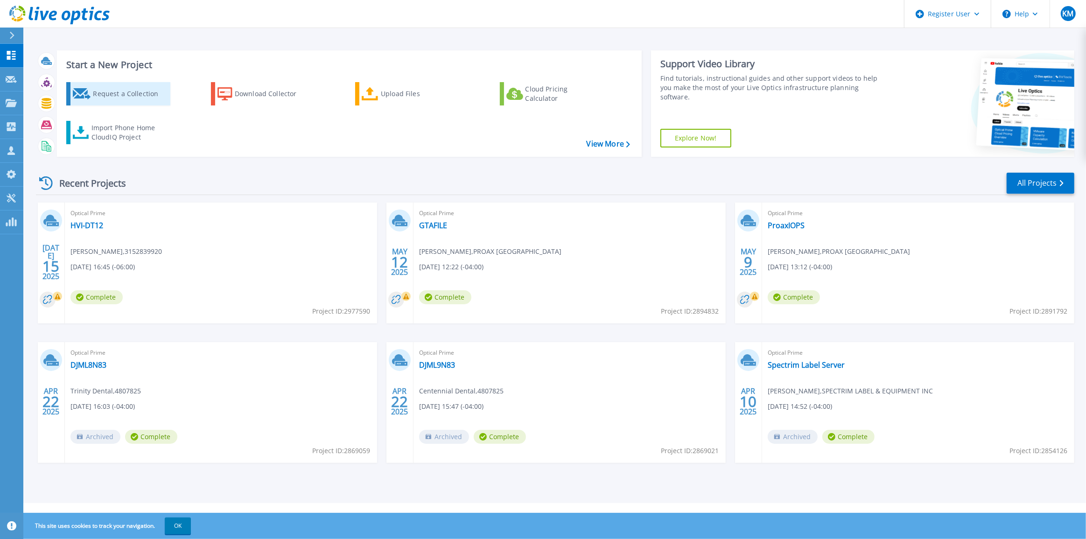
click at [106, 84] on link "Request a Collection" at bounding box center [118, 93] width 104 height 23
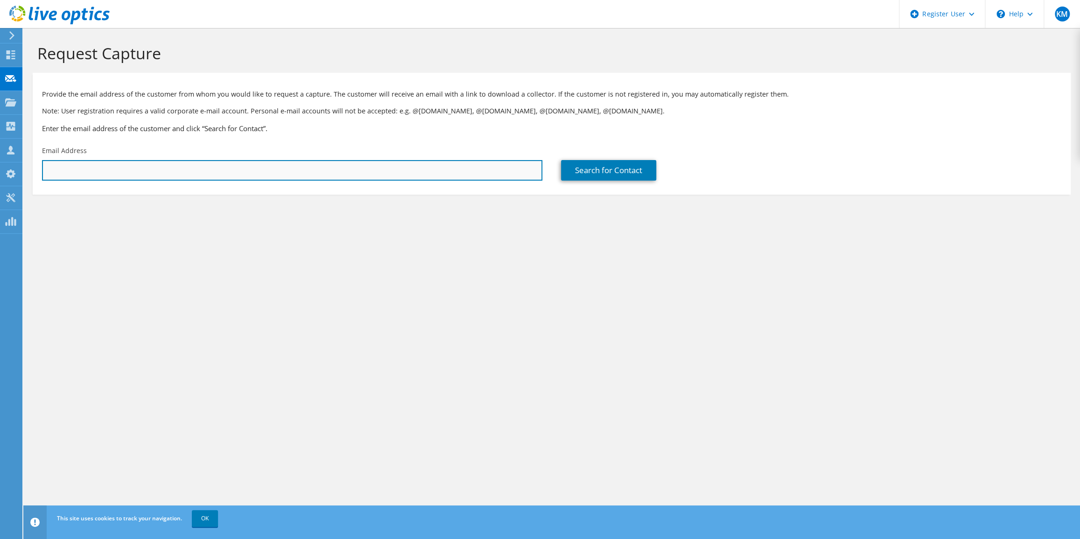
click at [150, 173] on input "text" at bounding box center [292, 170] width 500 height 21
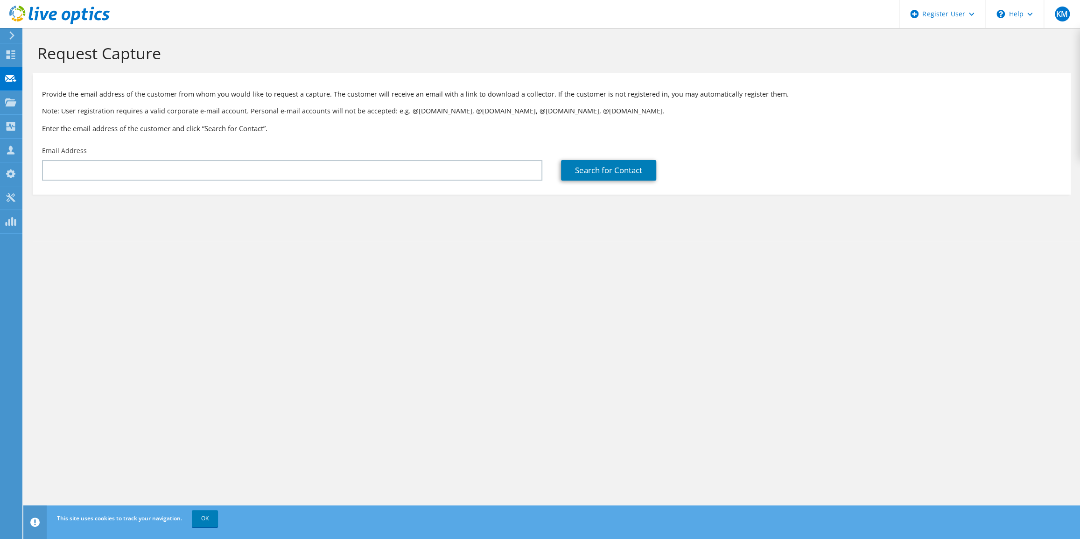
click at [74, 10] on icon at bounding box center [59, 15] width 100 height 19
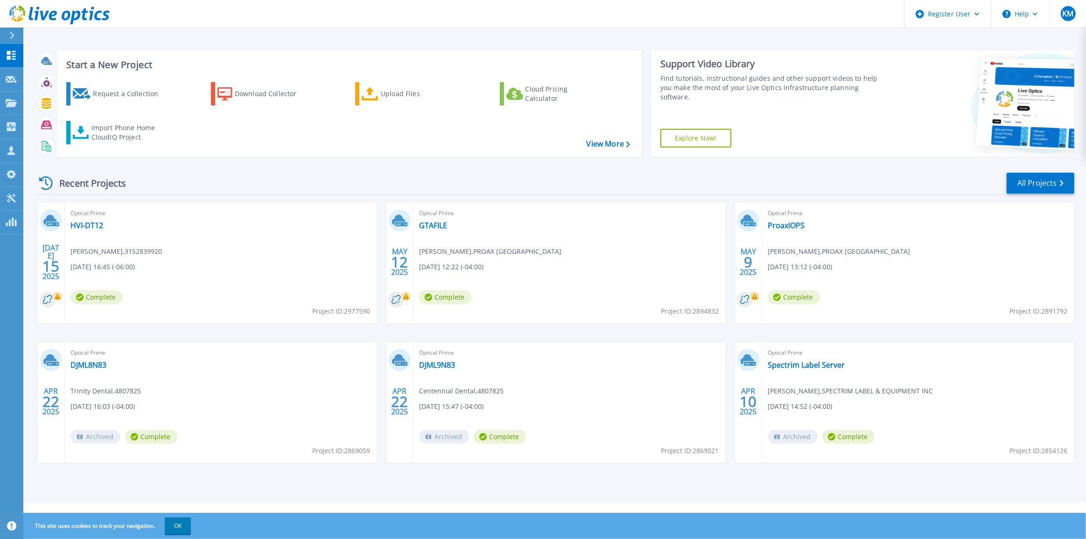
click at [99, 470] on div "[DATE] Optical Prime HVI-DT12 [PERSON_NAME] , 3152839920 [DATE] 16:45 (-06:00) …" at bounding box center [551, 342] width 1046 height 279
click at [324, 183] on div "Recent Projects All Projects" at bounding box center [555, 183] width 1039 height 23
